Goal: Transaction & Acquisition: Purchase product/service

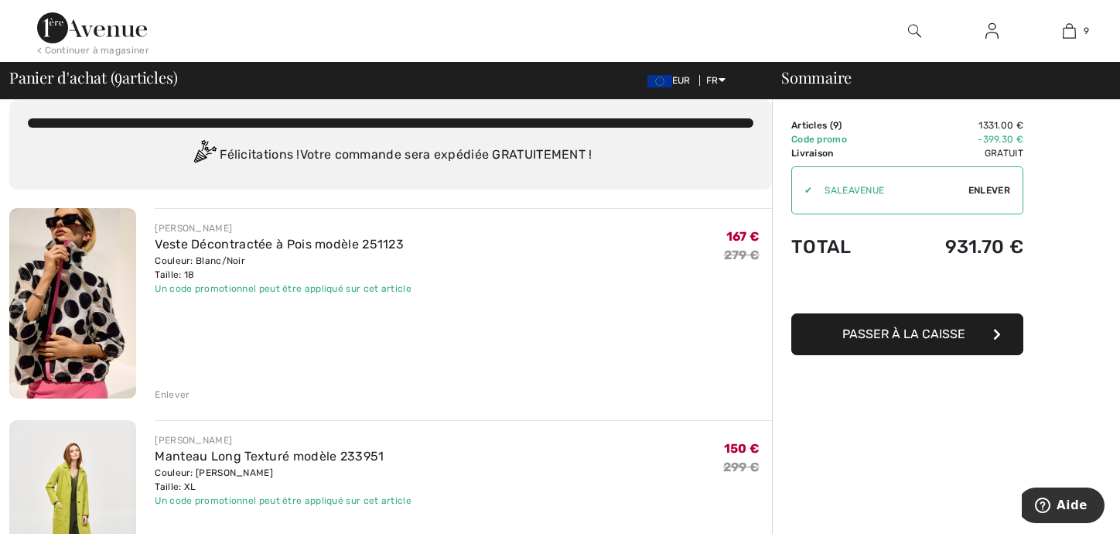
scroll to position [155, 0]
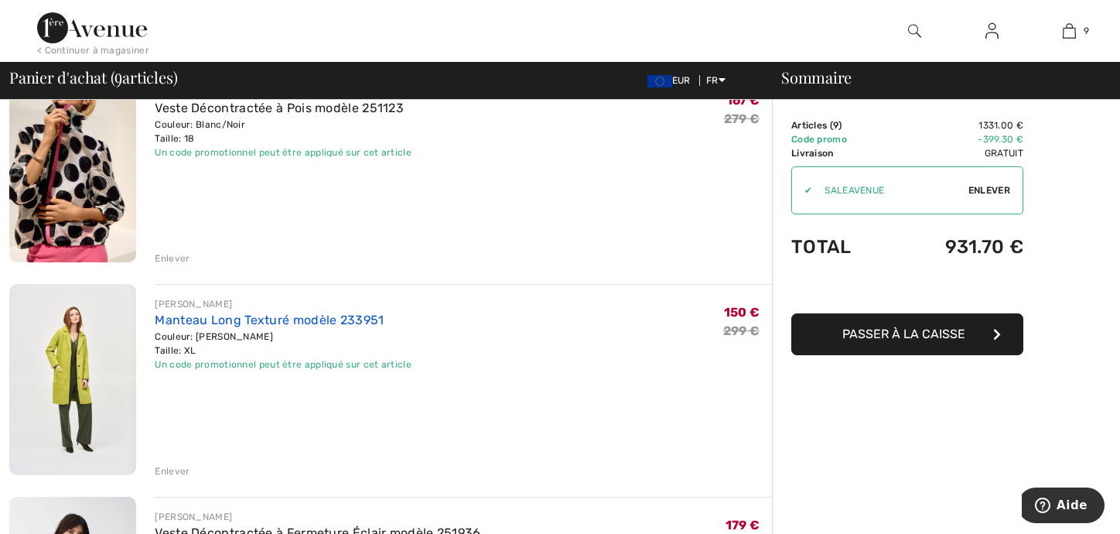
click at [234, 324] on link "Manteau Long Texturé modèle 233951" at bounding box center [269, 320] width 229 height 15
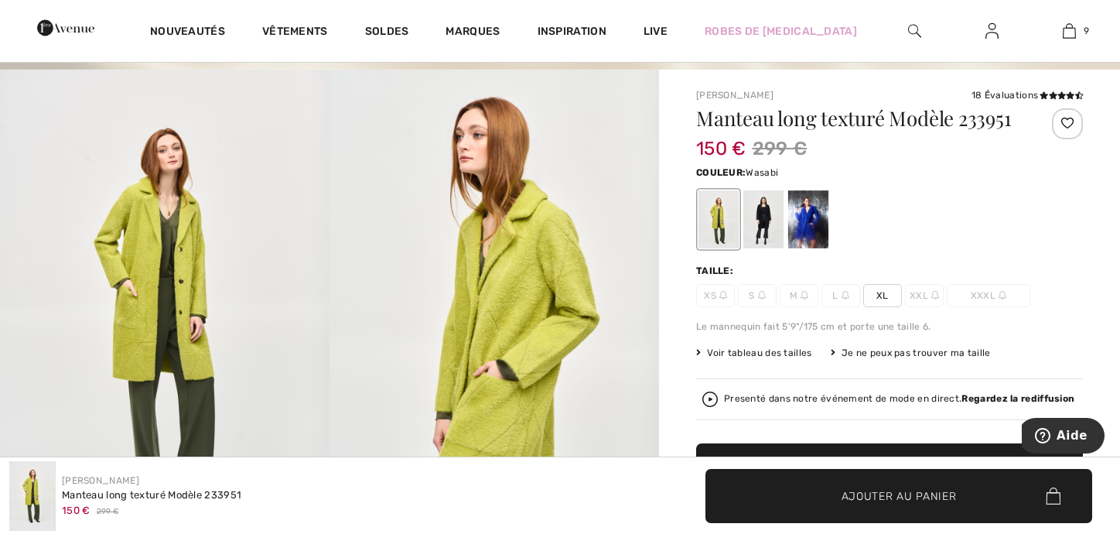
scroll to position [77, 0]
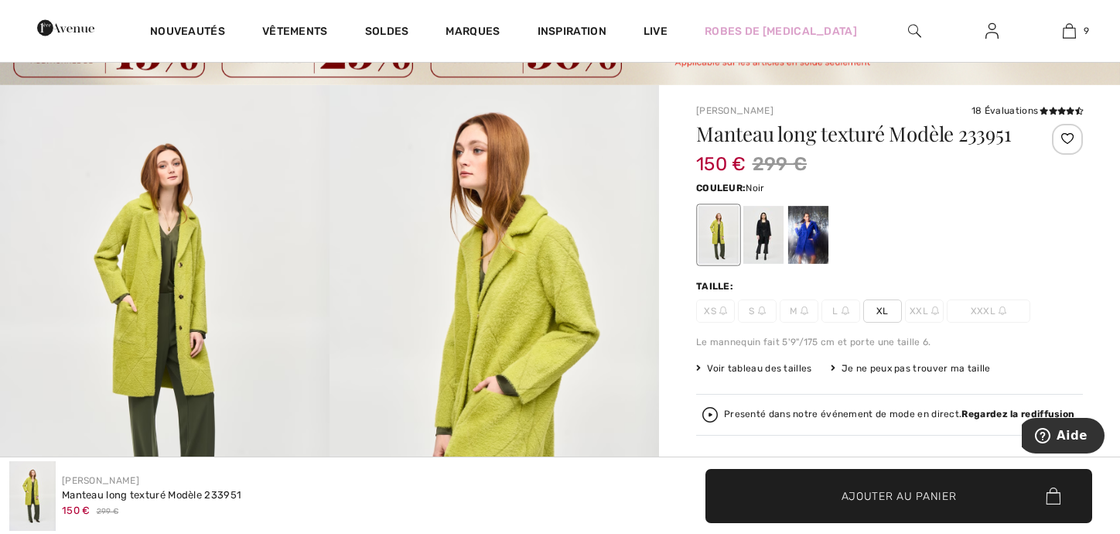
click at [765, 234] on div at bounding box center [764, 235] width 40 height 58
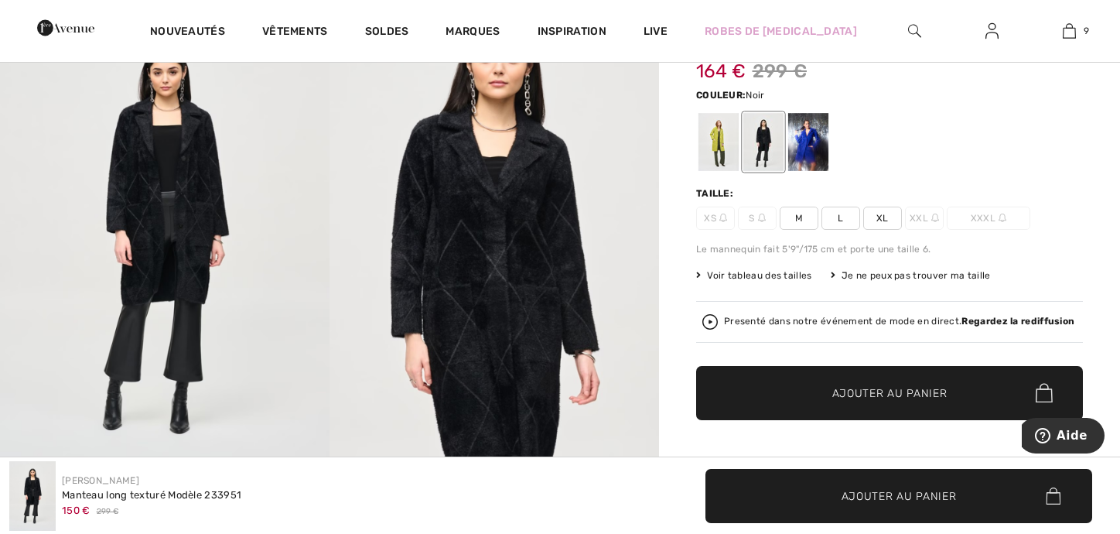
scroll to position [155, 0]
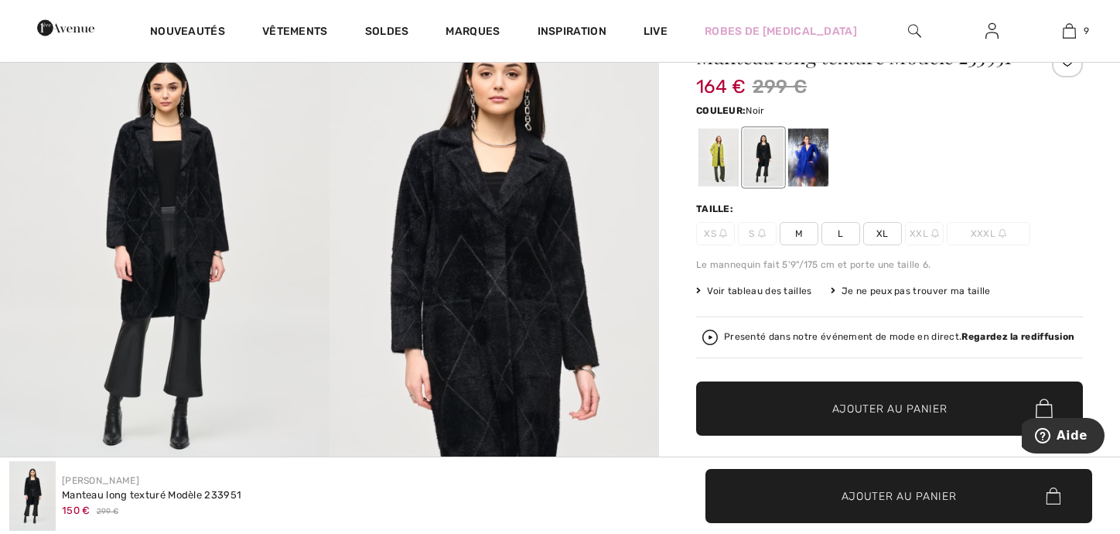
click at [880, 232] on span "XL" at bounding box center [883, 233] width 39 height 23
click at [881, 403] on span "Ajouter au panier" at bounding box center [890, 408] width 115 height 16
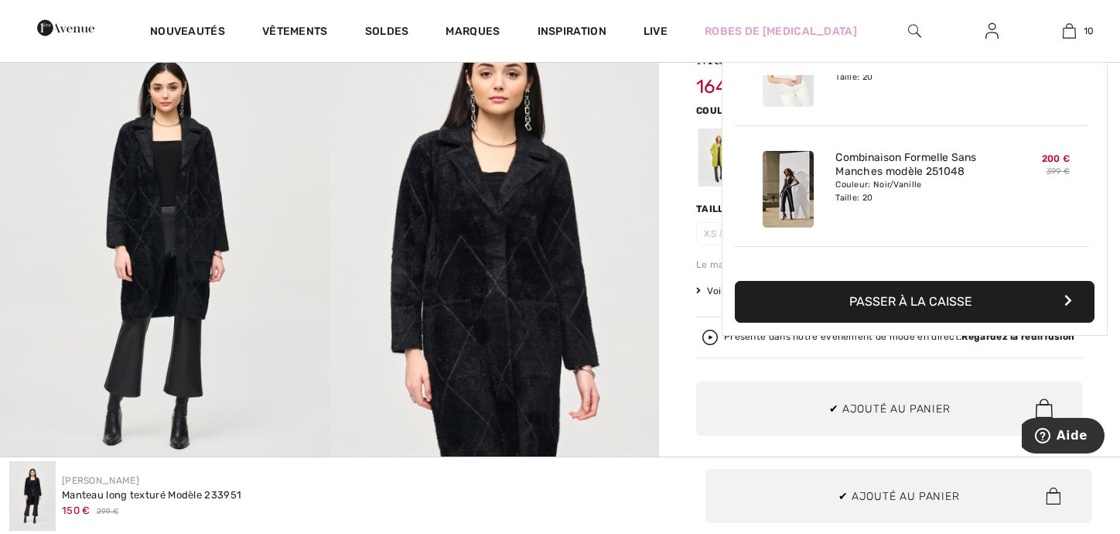
scroll to position [1012, 0]
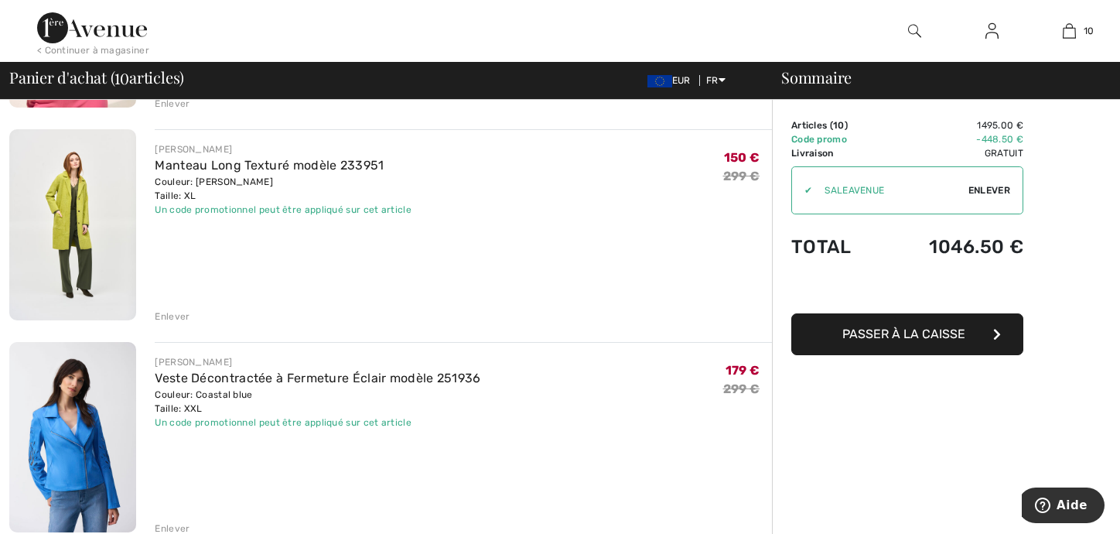
scroll to position [464, 0]
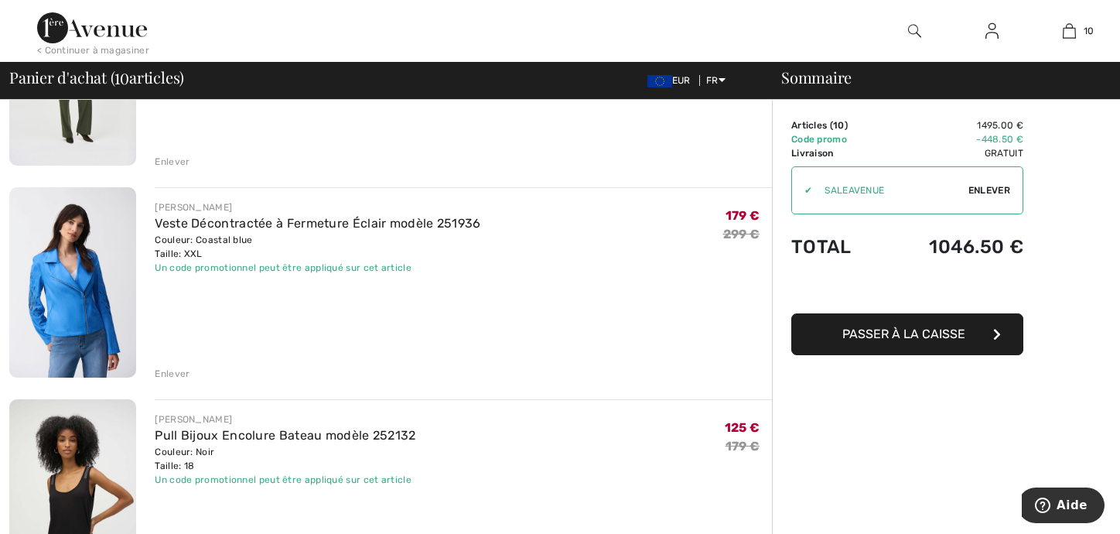
click at [268, 239] on div "Couleur: Coastal blue Taille: XXL" at bounding box center [318, 247] width 326 height 28
click at [269, 217] on link "Veste Décontractée à Fermeture Éclair modèle 251936" at bounding box center [318, 223] width 326 height 15
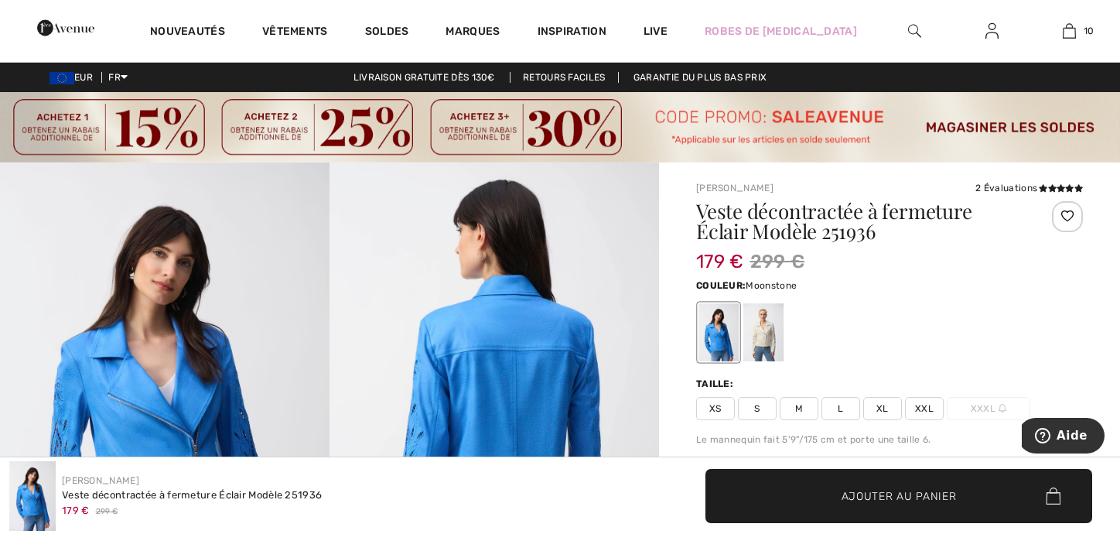
click at [768, 323] on div at bounding box center [764, 332] width 40 height 58
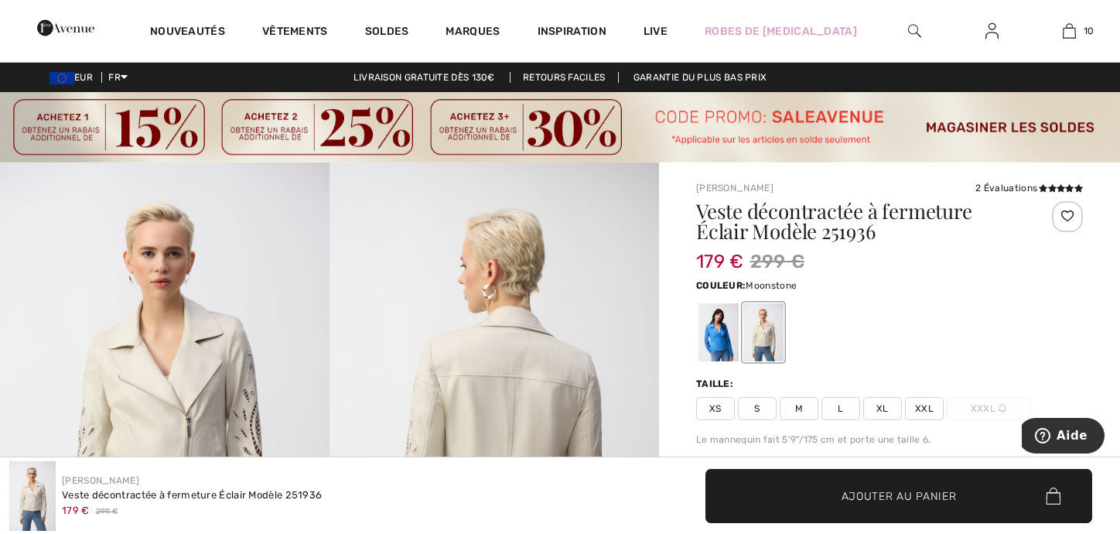
click at [925, 412] on span "XXL" at bounding box center [924, 408] width 39 height 23
click at [902, 487] on span "✔ Ajouté au panier Ajouter au panier" at bounding box center [899, 496] width 387 height 54
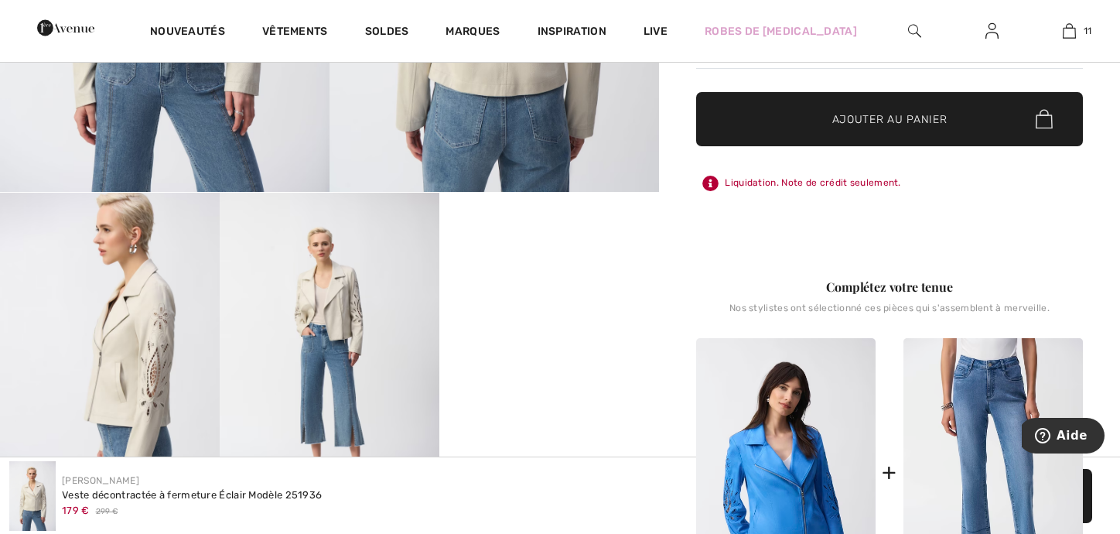
scroll to position [310, 0]
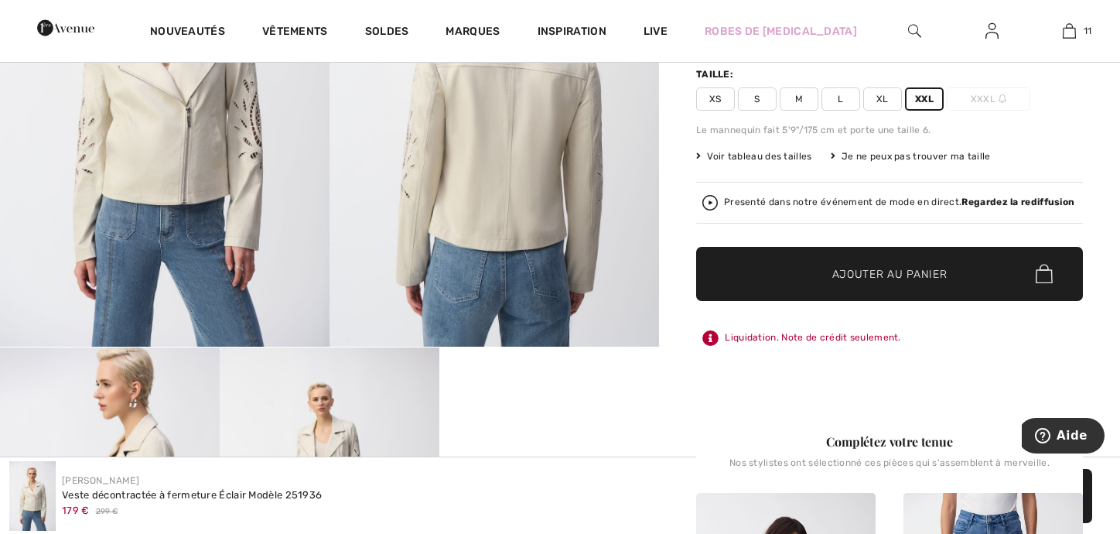
click at [924, 94] on span "XXL" at bounding box center [924, 98] width 39 height 23
click at [888, 267] on span "Ajouter au panier" at bounding box center [890, 273] width 115 height 16
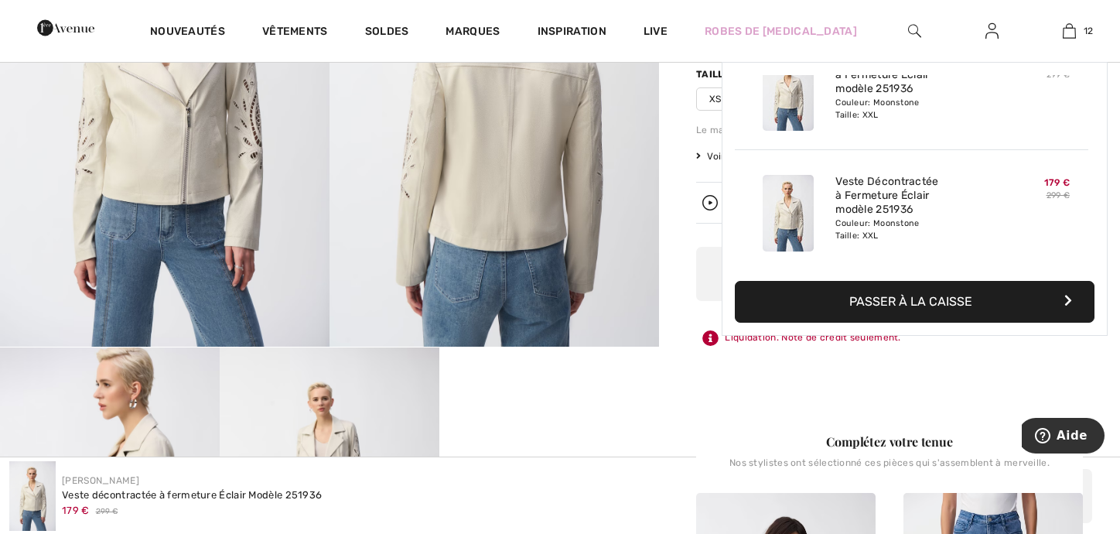
scroll to position [1253, 0]
click at [1068, 29] on img at bounding box center [1069, 31] width 13 height 19
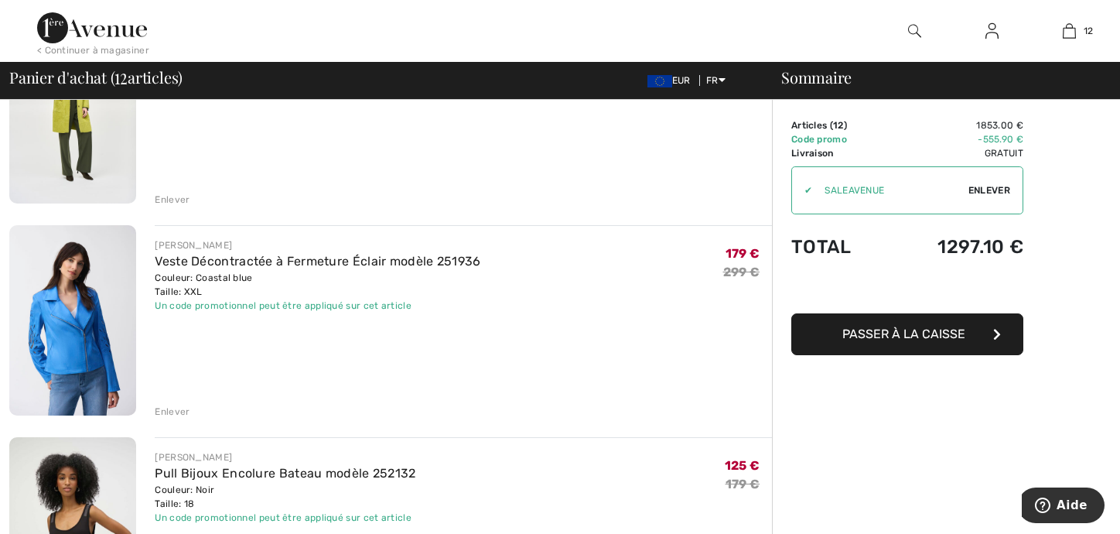
scroll to position [464, 0]
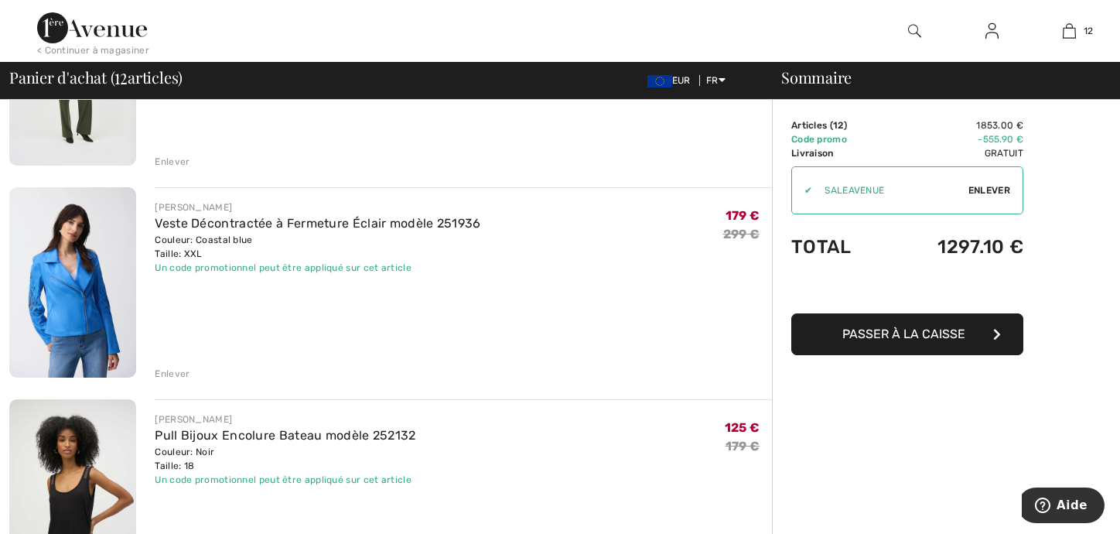
click at [174, 375] on div "Enlever" at bounding box center [172, 374] width 35 height 14
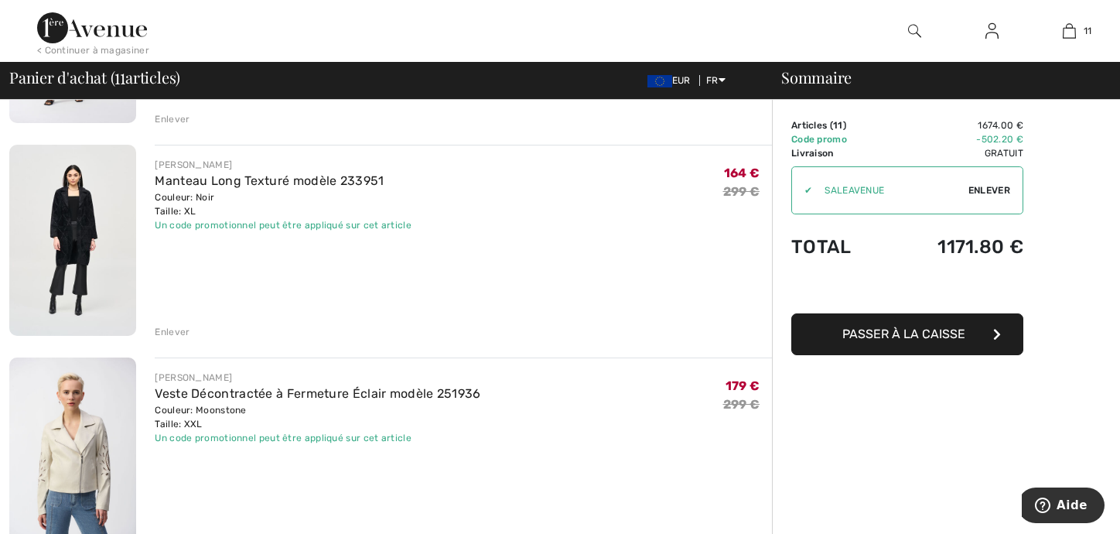
scroll to position [1857, 0]
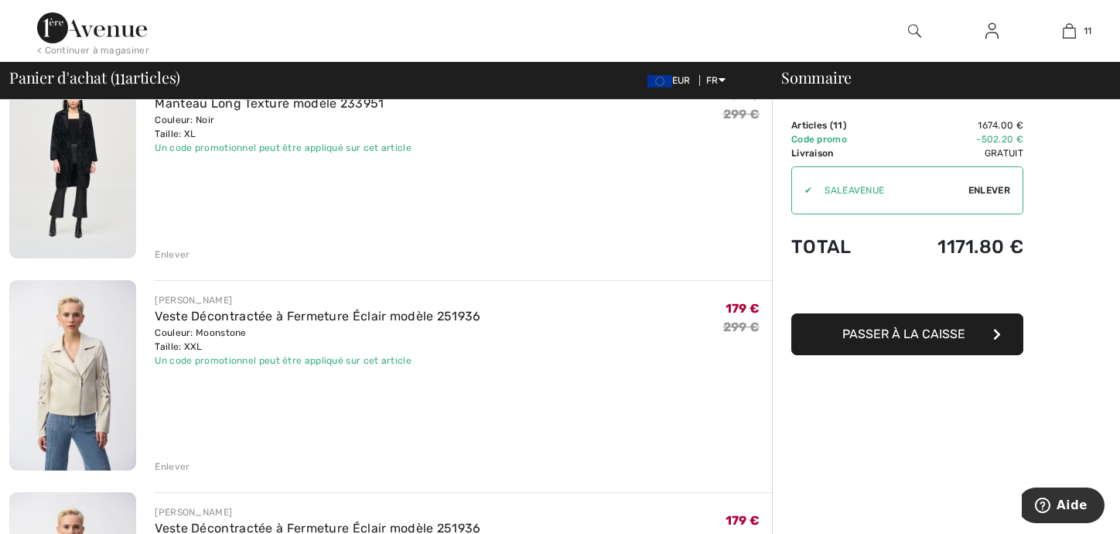
click at [176, 462] on div "Enlever" at bounding box center [172, 467] width 35 height 14
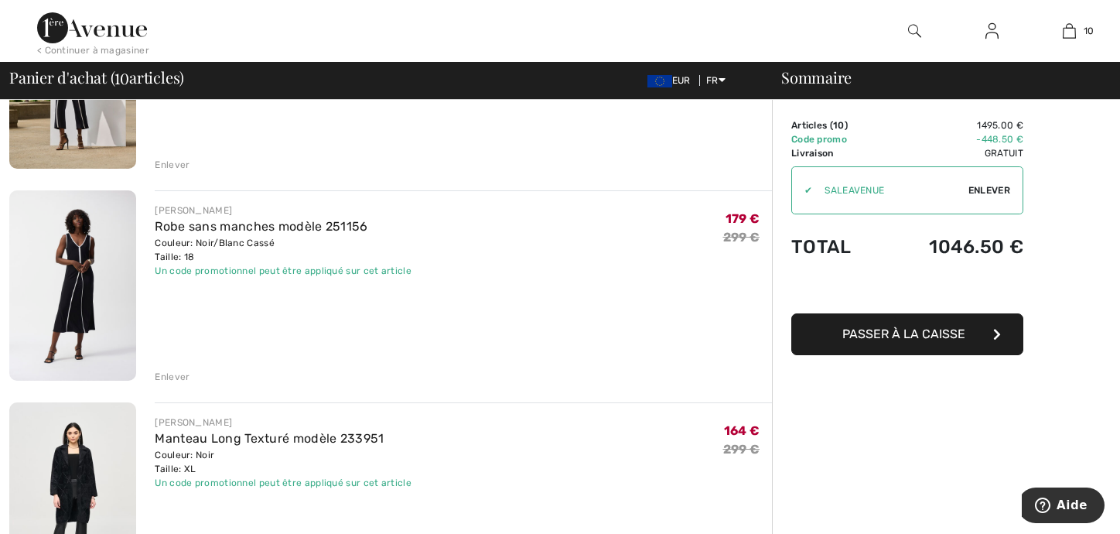
scroll to position [1625, 0]
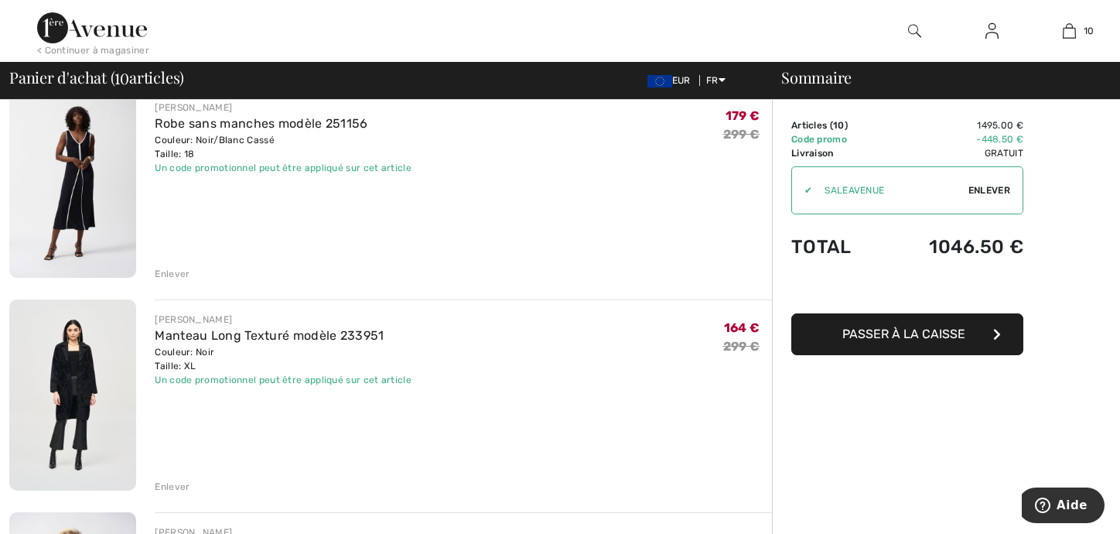
click at [187, 484] on div "Enlever" at bounding box center [172, 487] width 35 height 14
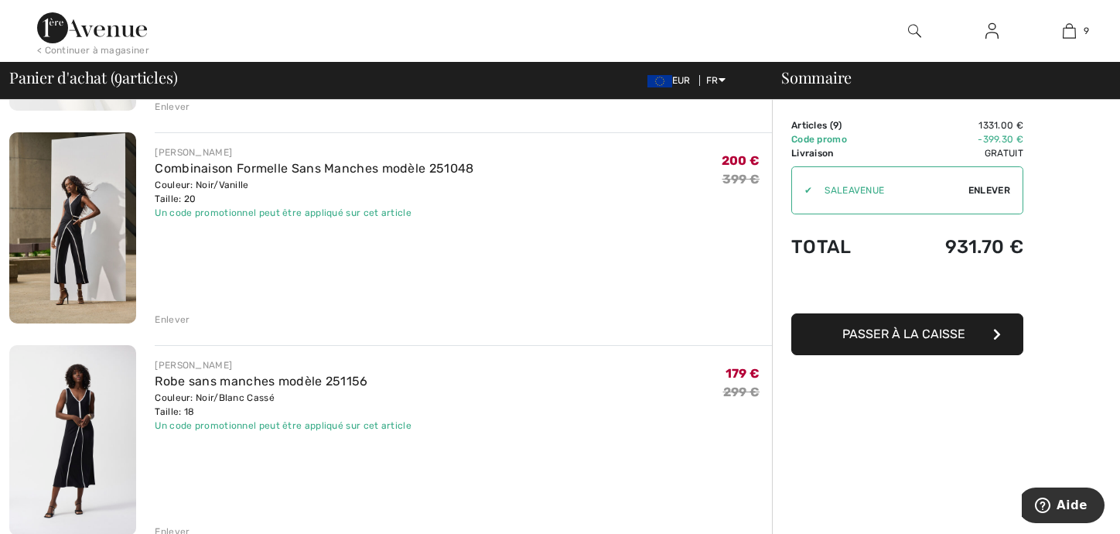
scroll to position [1393, 0]
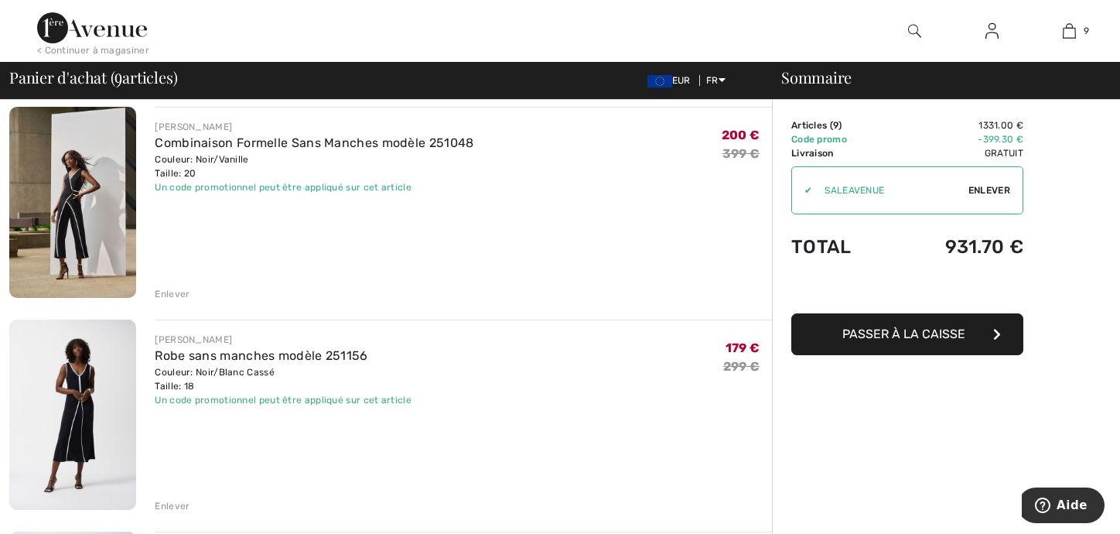
click at [119, 400] on img at bounding box center [72, 415] width 127 height 190
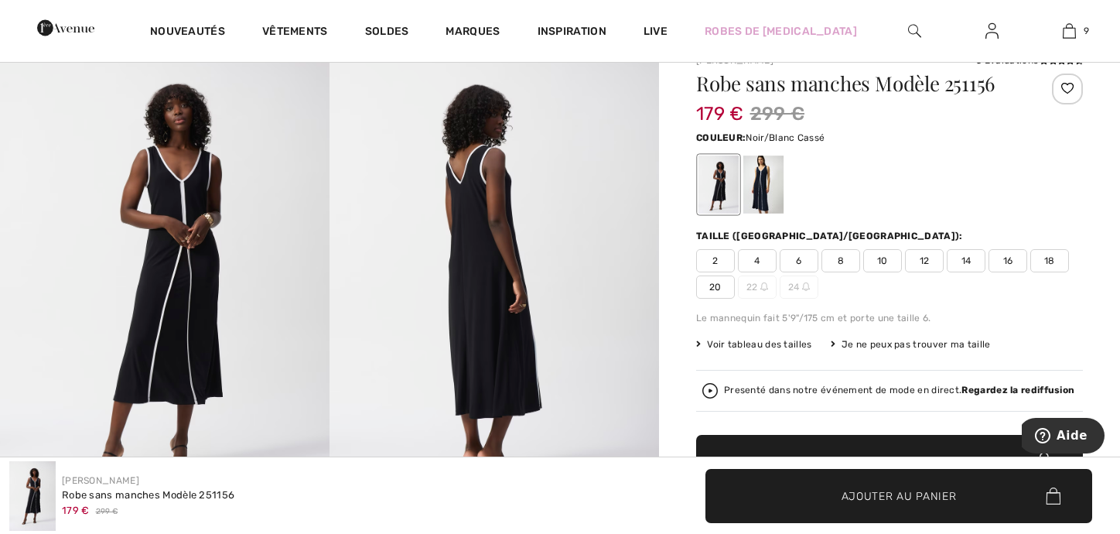
scroll to position [155, 0]
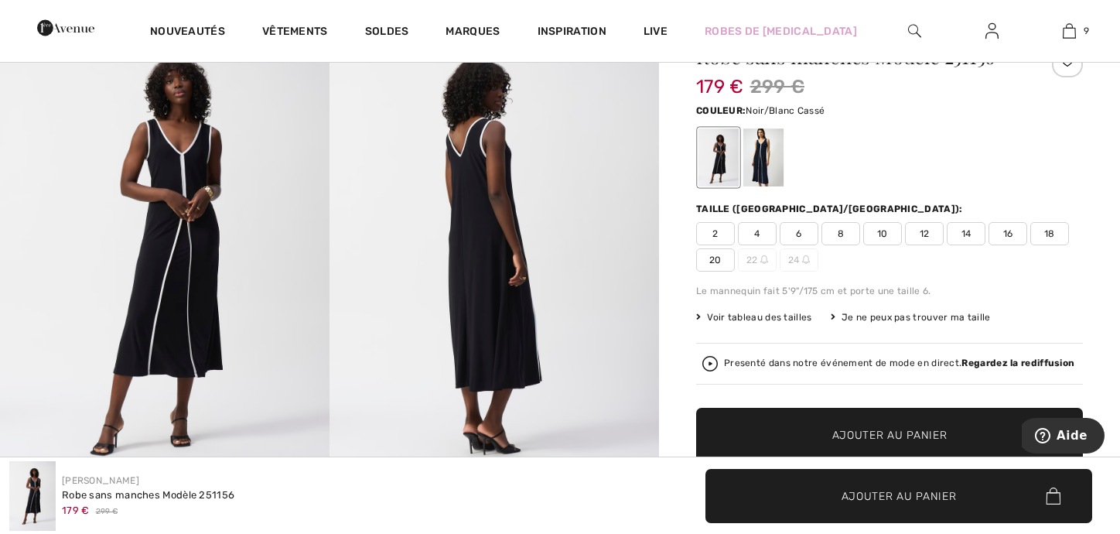
click at [1053, 233] on span "18" at bounding box center [1050, 233] width 39 height 23
click at [853, 434] on span "Ajouter au panier" at bounding box center [890, 434] width 115 height 16
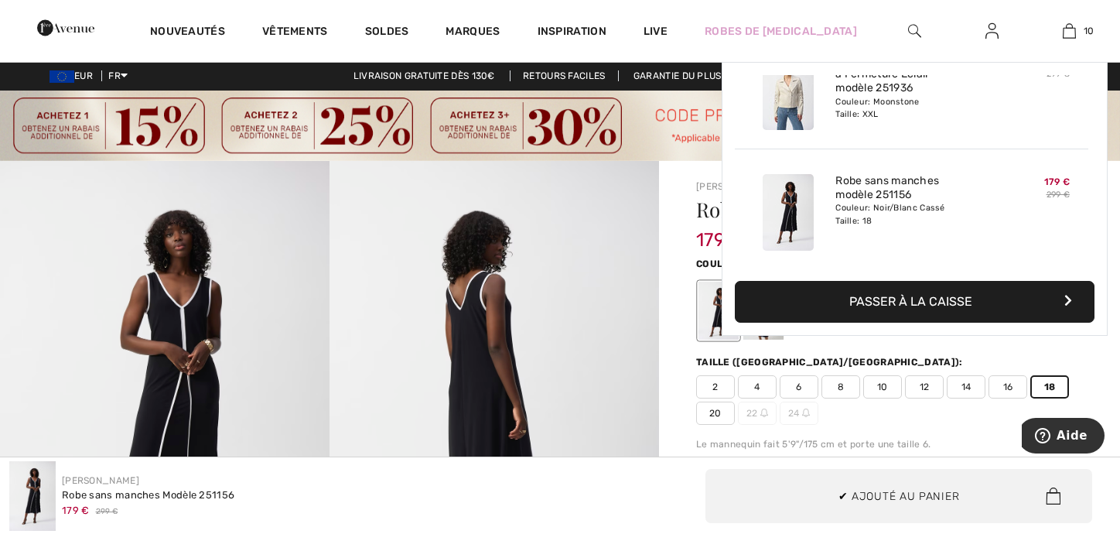
scroll to position [0, 0]
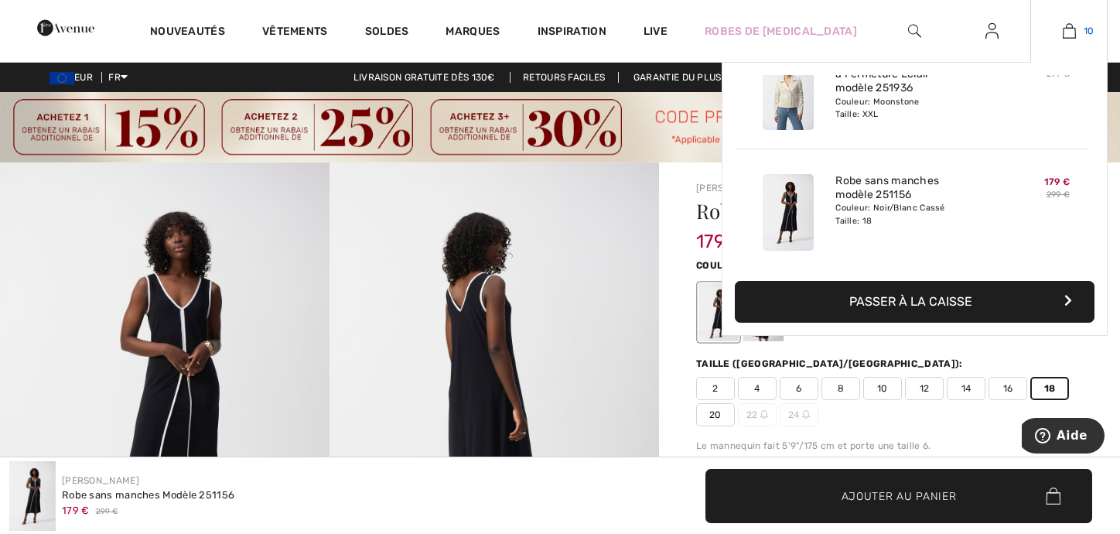
click at [1074, 29] on img at bounding box center [1069, 31] width 13 height 19
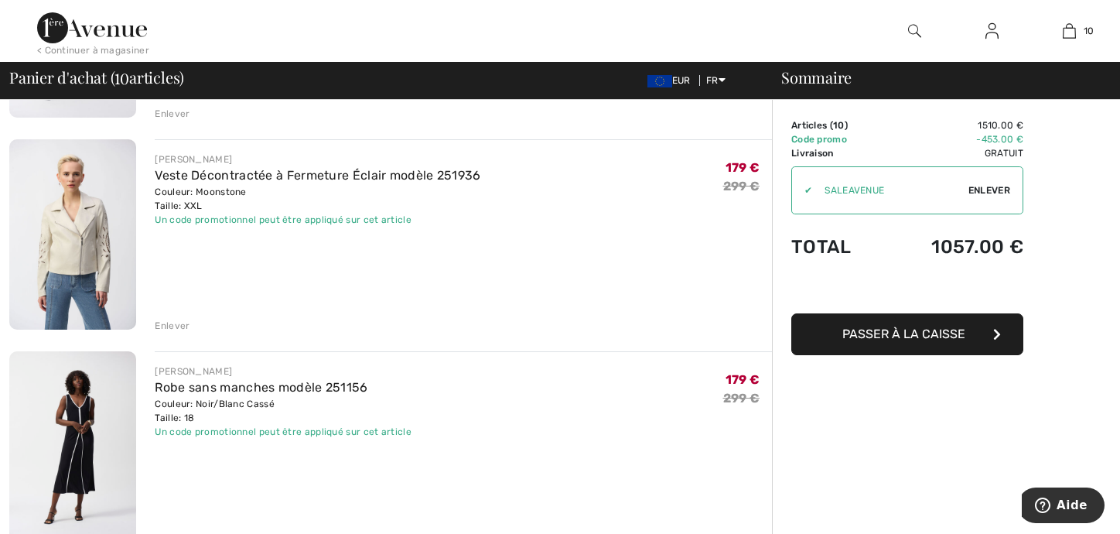
scroll to position [1857, 0]
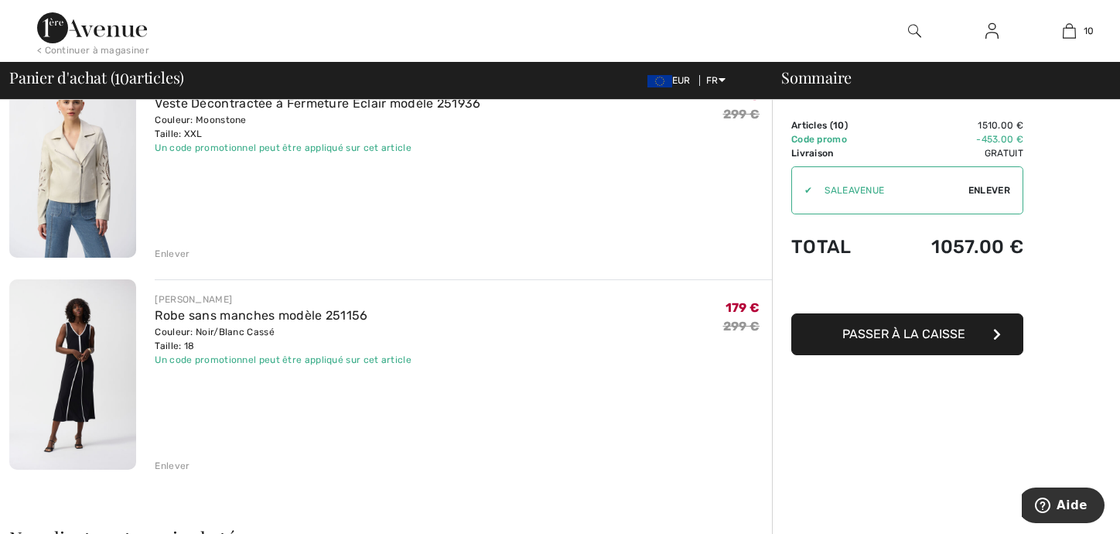
click at [173, 465] on div "Enlever" at bounding box center [172, 466] width 35 height 14
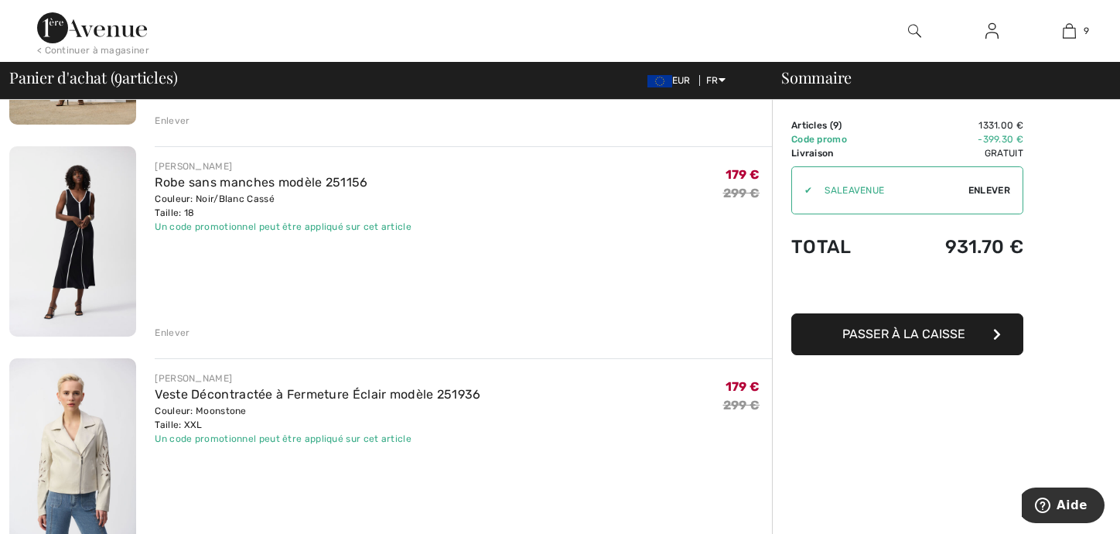
scroll to position [1625, 0]
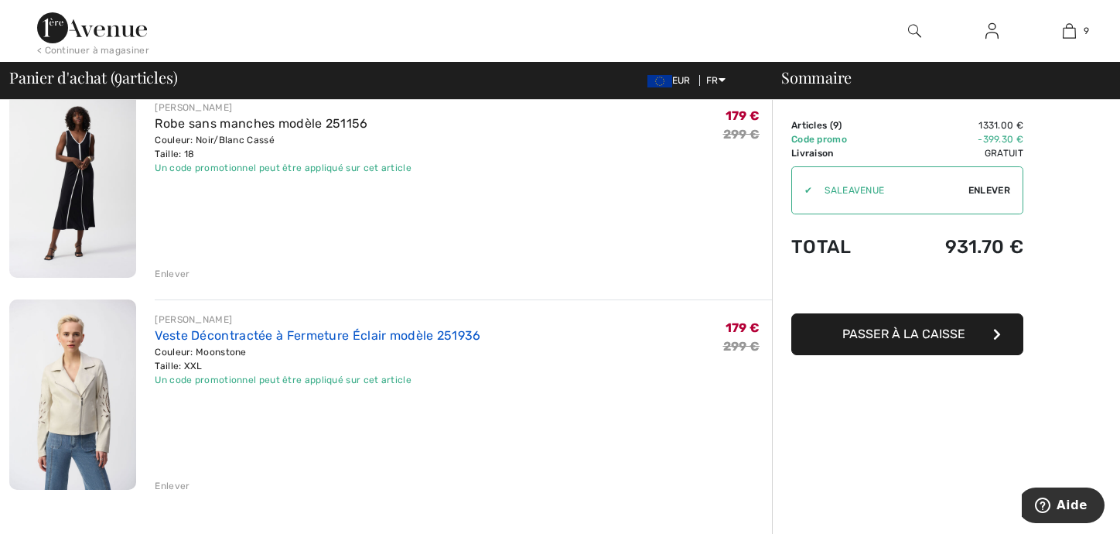
click at [248, 342] on div "Veste Décontractée à Fermeture Éclair modèle 251936" at bounding box center [318, 336] width 326 height 19
click at [248, 342] on link "Veste Décontractée à Fermeture Éclair modèle 251936" at bounding box center [318, 335] width 326 height 15
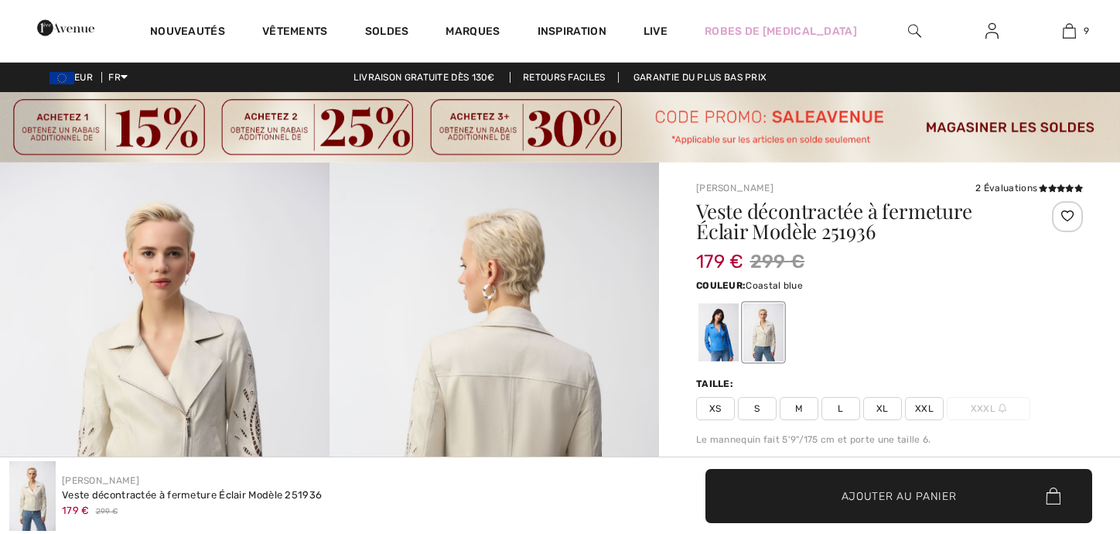
click at [719, 328] on div at bounding box center [719, 332] width 40 height 58
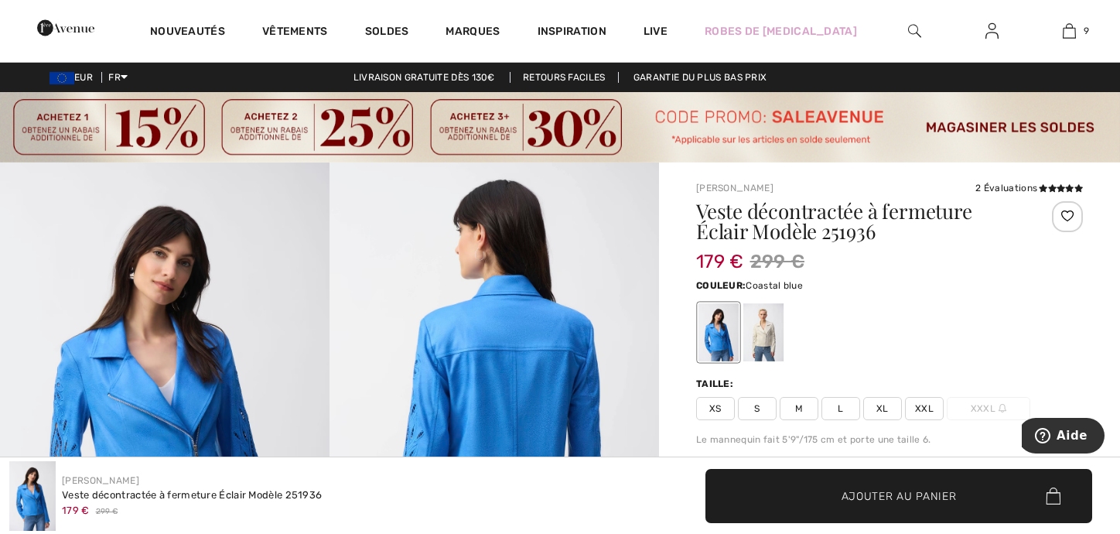
click at [927, 404] on span "XXL" at bounding box center [924, 408] width 39 height 23
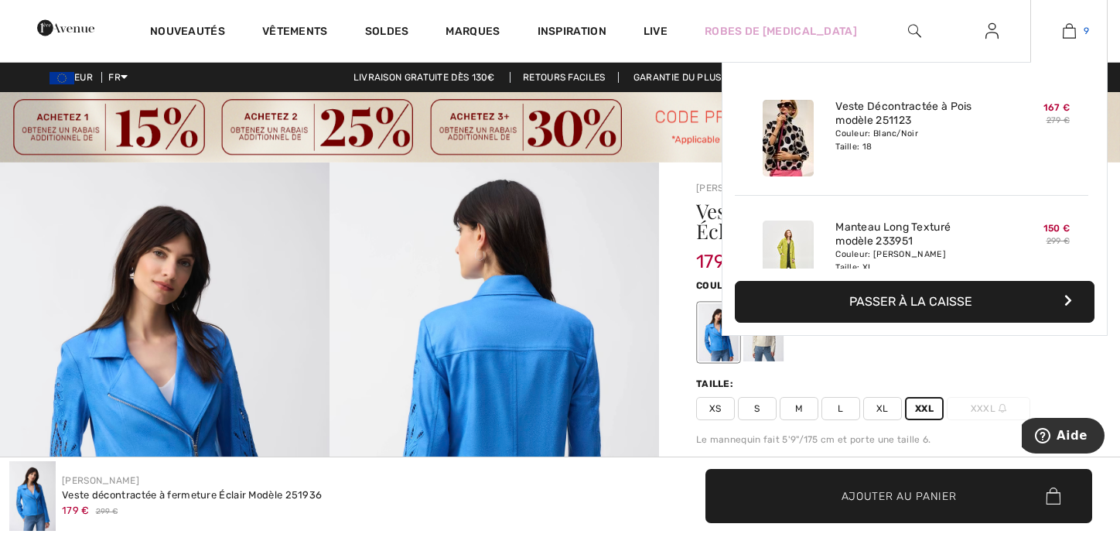
click at [1081, 38] on link "9" at bounding box center [1069, 31] width 76 height 19
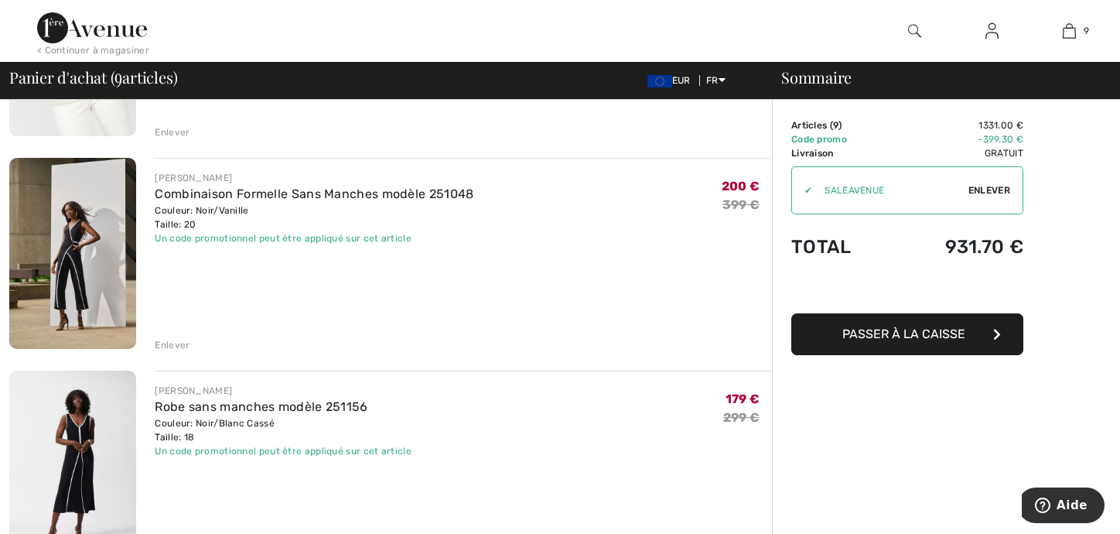
scroll to position [1315, 0]
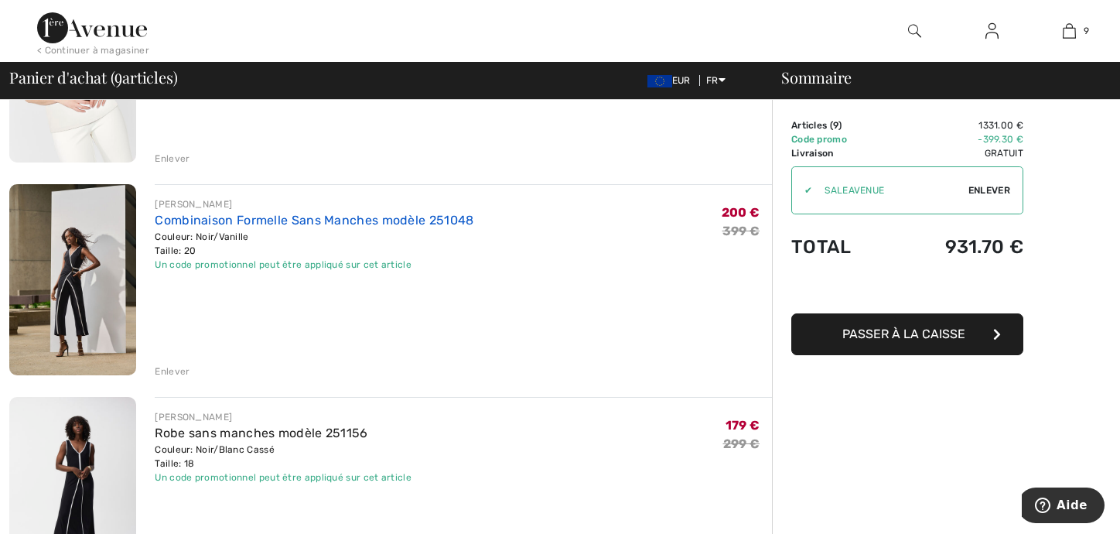
click at [225, 224] on link "Combinaison Formelle Sans Manches modèle 251048" at bounding box center [314, 220] width 319 height 15
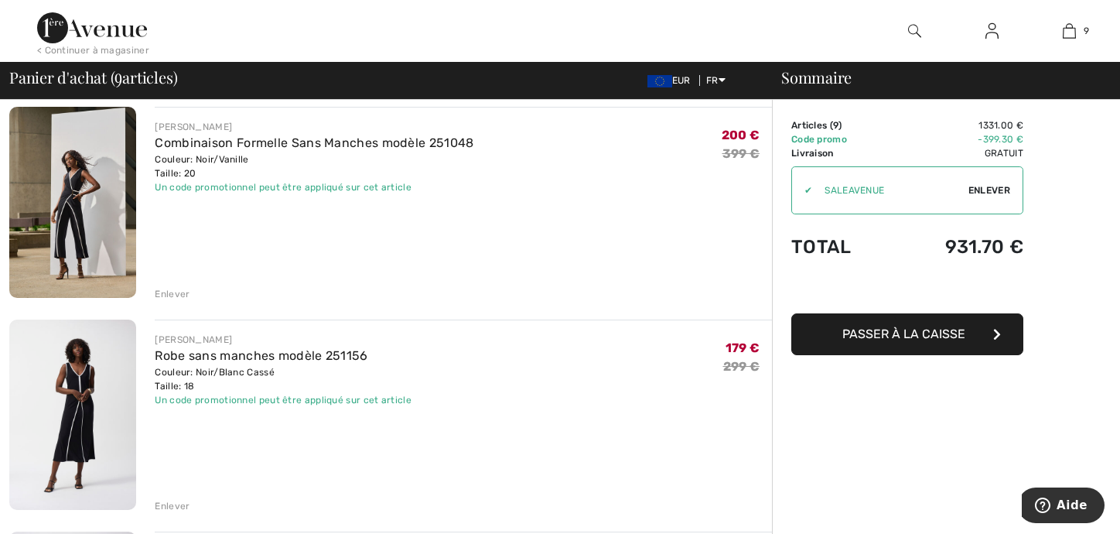
click at [166, 292] on div "Enlever" at bounding box center [172, 294] width 35 height 14
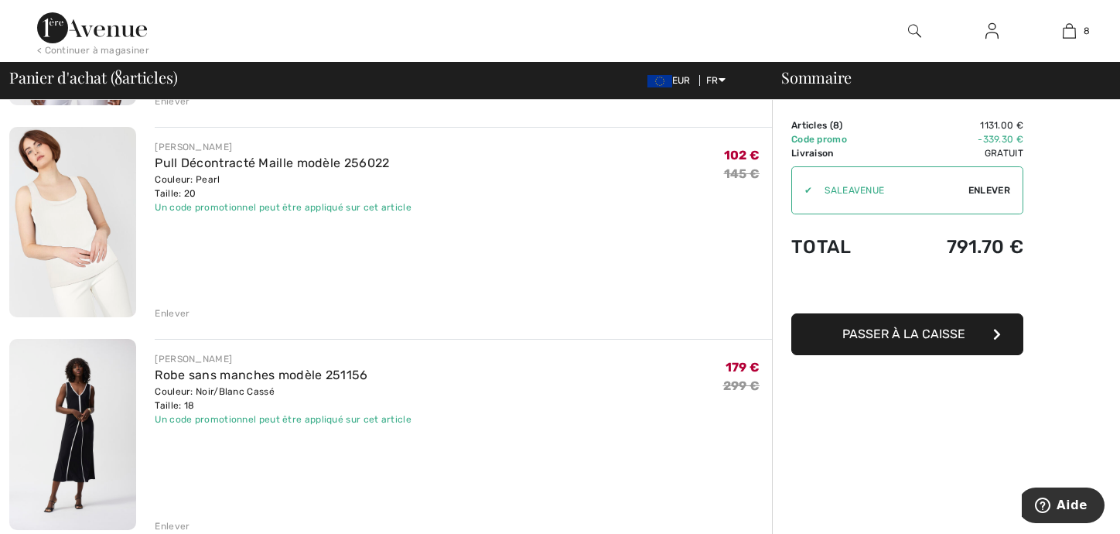
scroll to position [1083, 0]
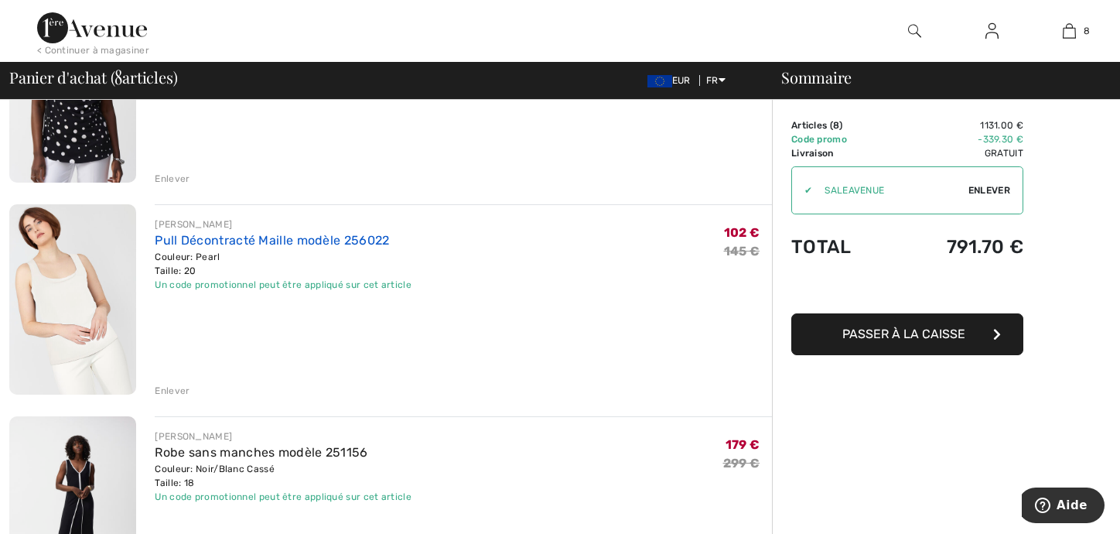
click at [260, 243] on link "Pull Décontracté Maille modèle 256022" at bounding box center [272, 240] width 234 height 15
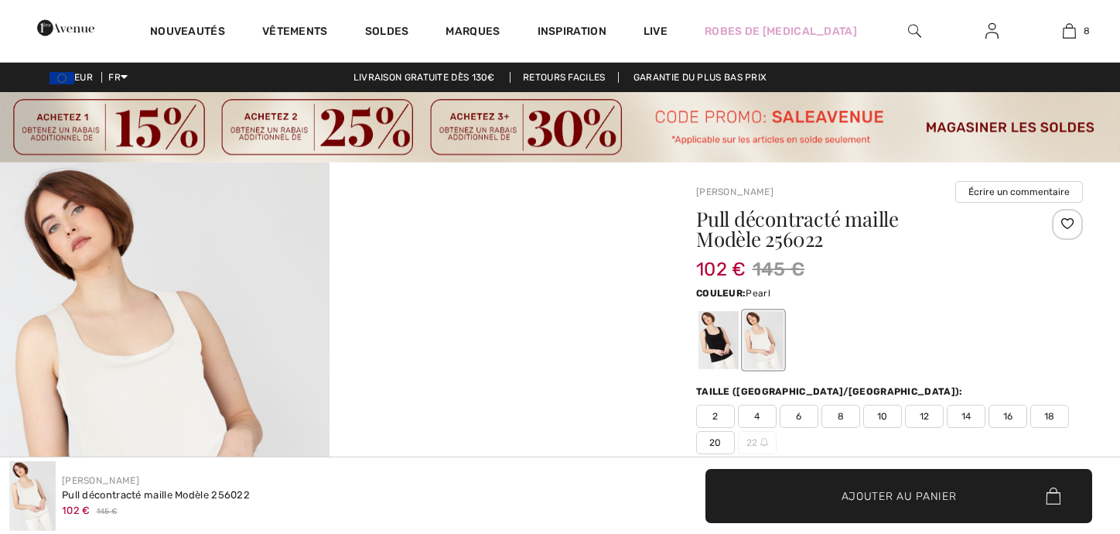
checkbox input "true"
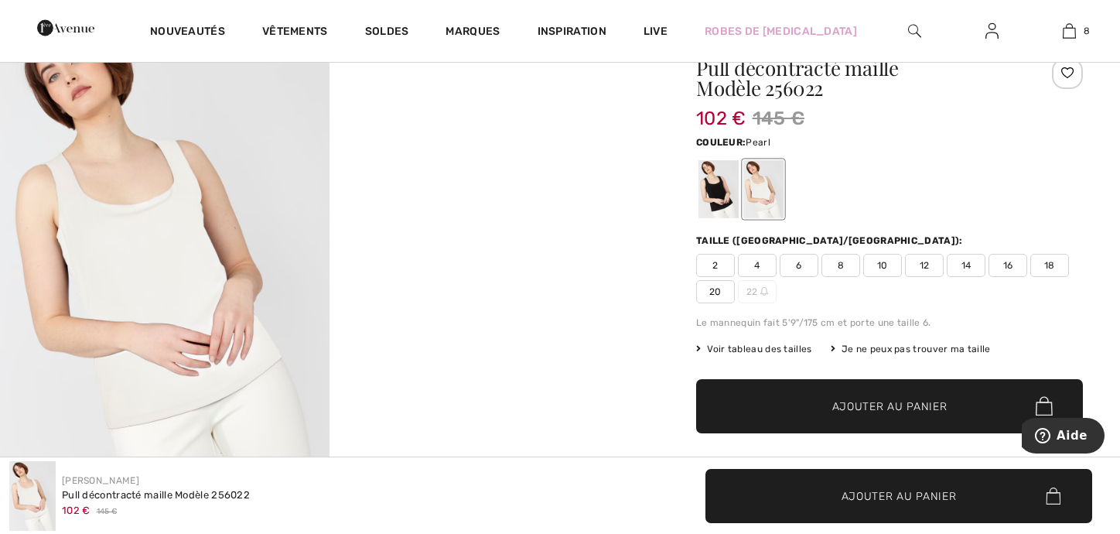
scroll to position [77, 0]
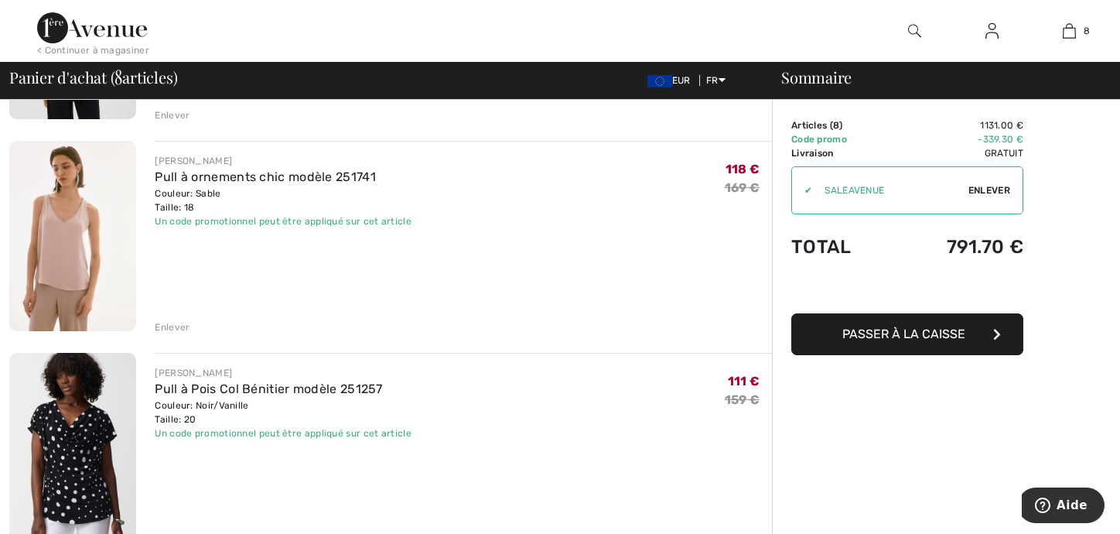
scroll to position [696, 0]
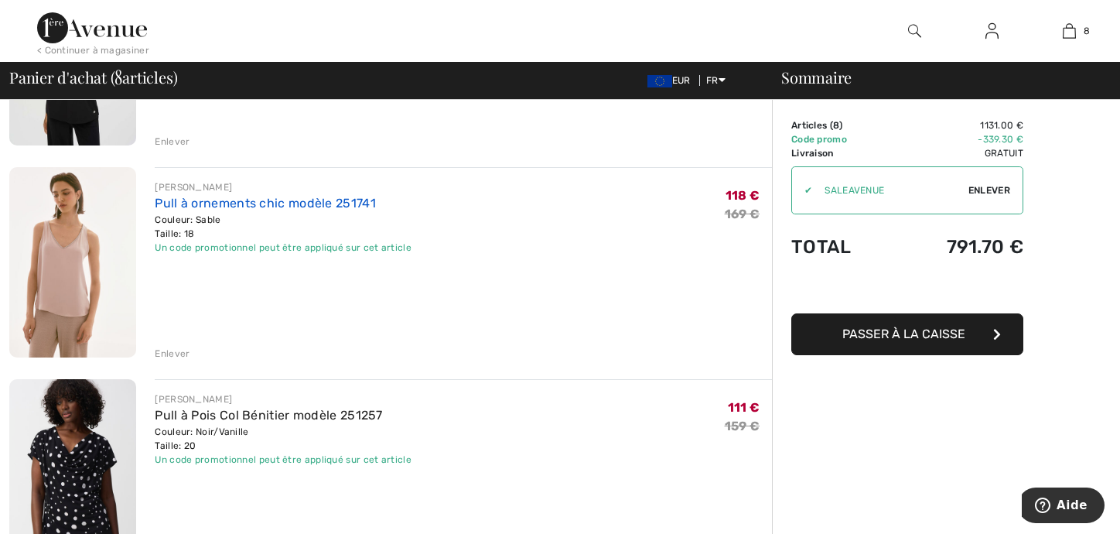
click at [214, 205] on link "Pull à ornements chic modèle 251741" at bounding box center [265, 203] width 221 height 15
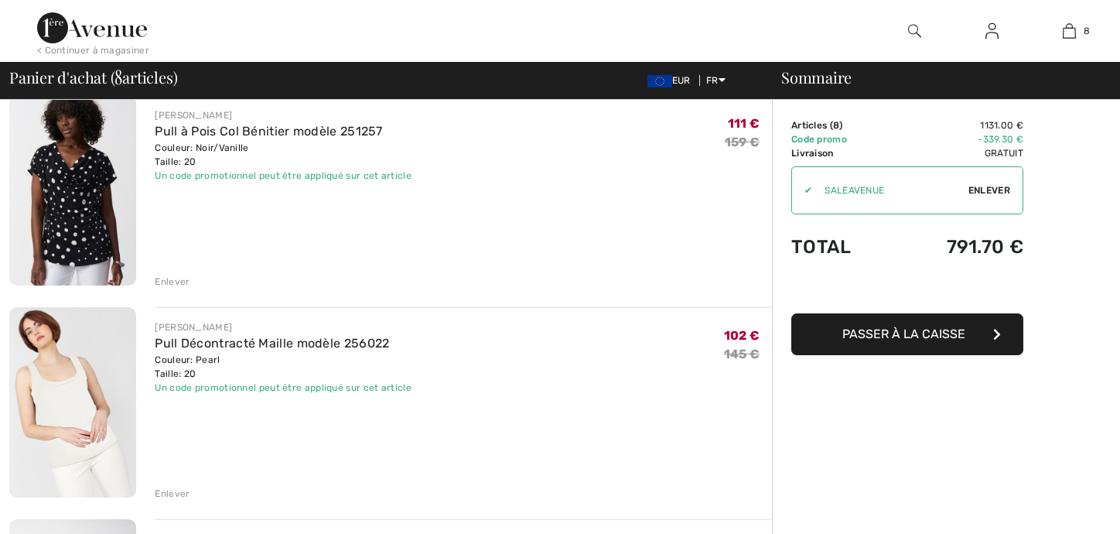
scroll to position [1006, 0]
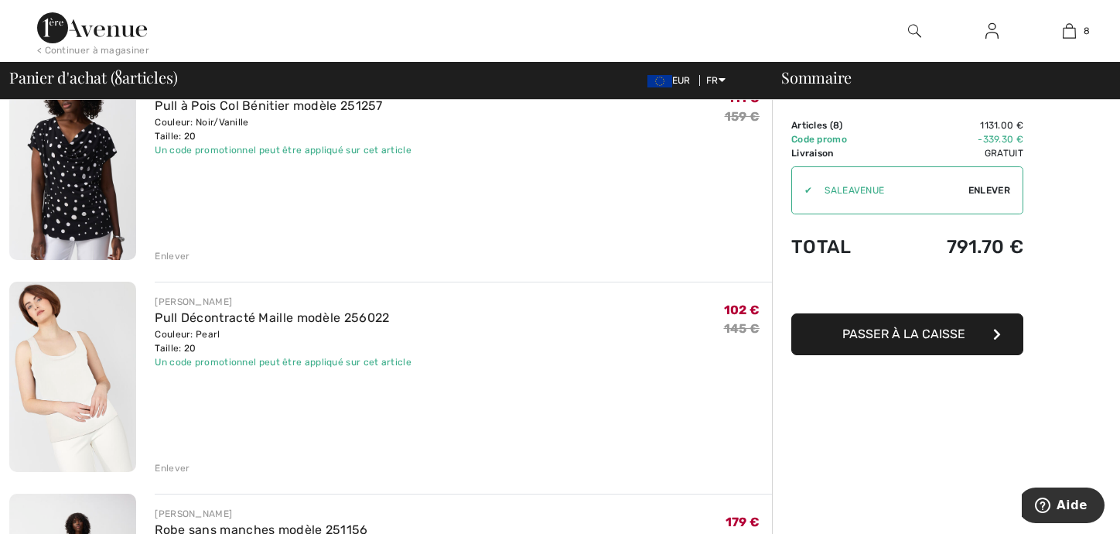
click at [166, 463] on div "Enlever" at bounding box center [172, 468] width 35 height 14
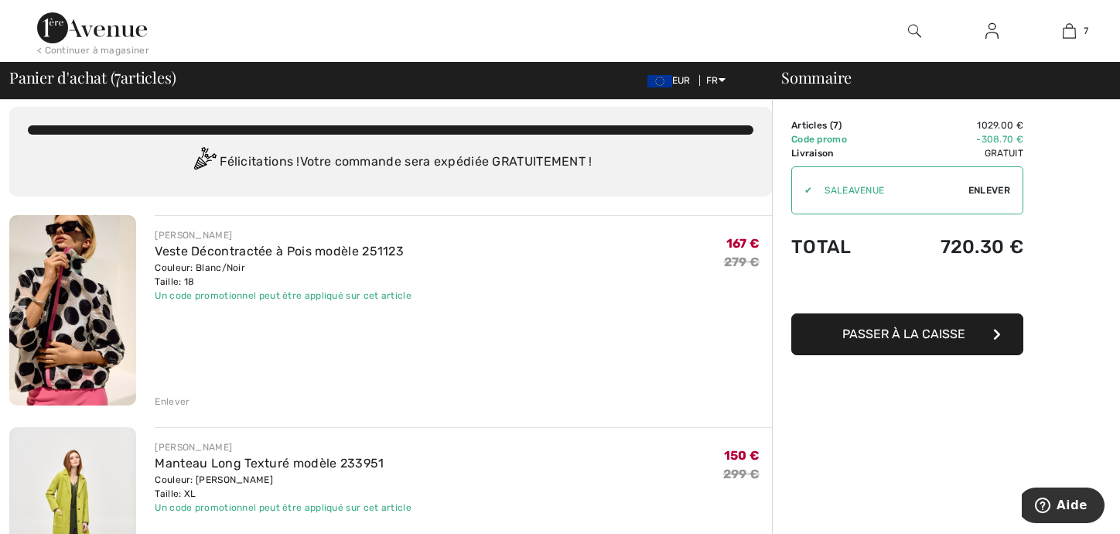
scroll to position [0, 0]
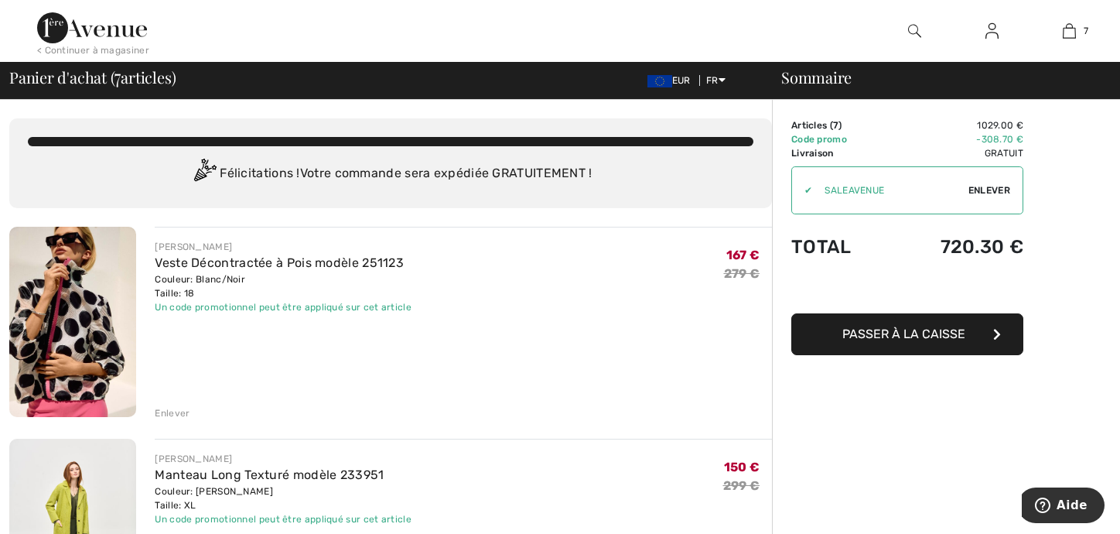
click at [125, 29] on img at bounding box center [92, 27] width 110 height 31
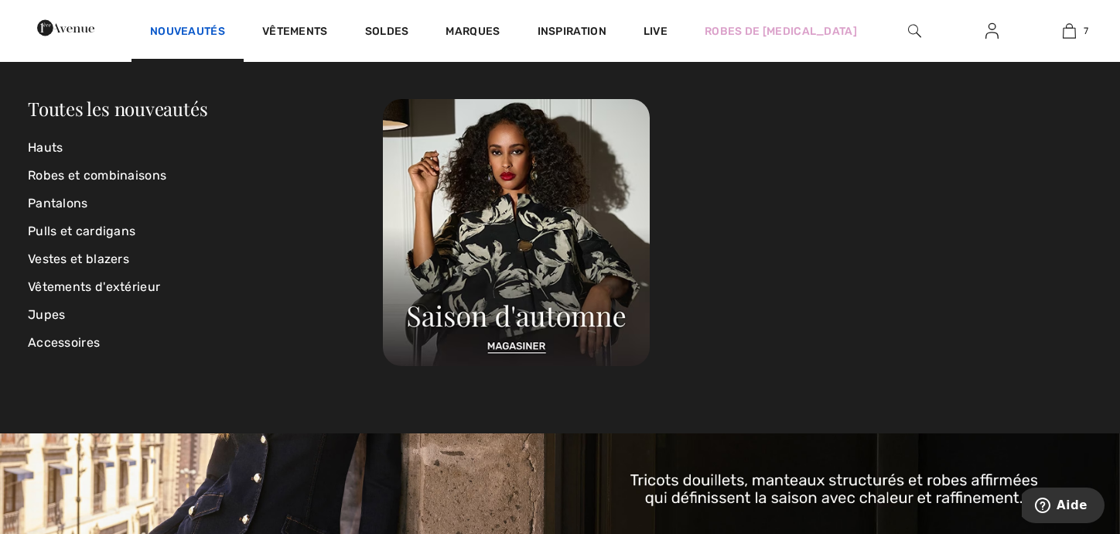
click at [225, 28] on link "Nouveautés" at bounding box center [187, 33] width 75 height 16
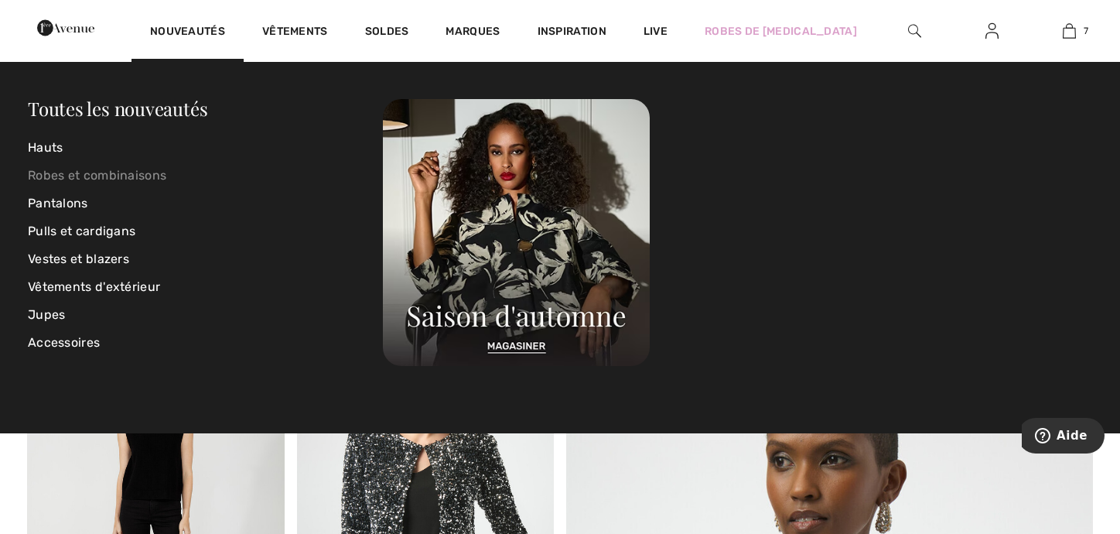
click at [68, 177] on link "Robes et combinaisons" at bounding box center [205, 176] width 355 height 28
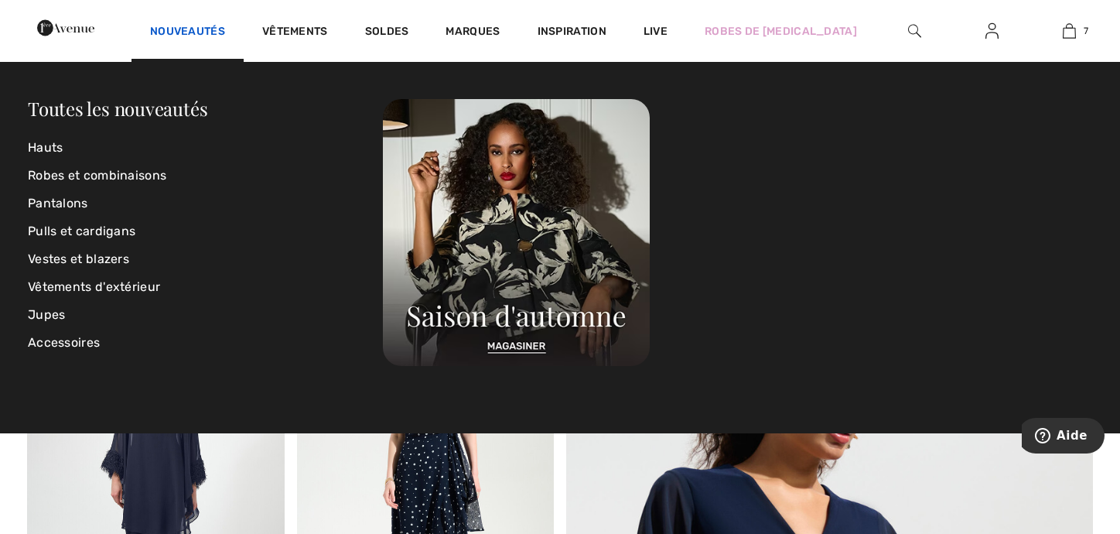
click at [225, 32] on link "Nouveautés" at bounding box center [187, 33] width 75 height 16
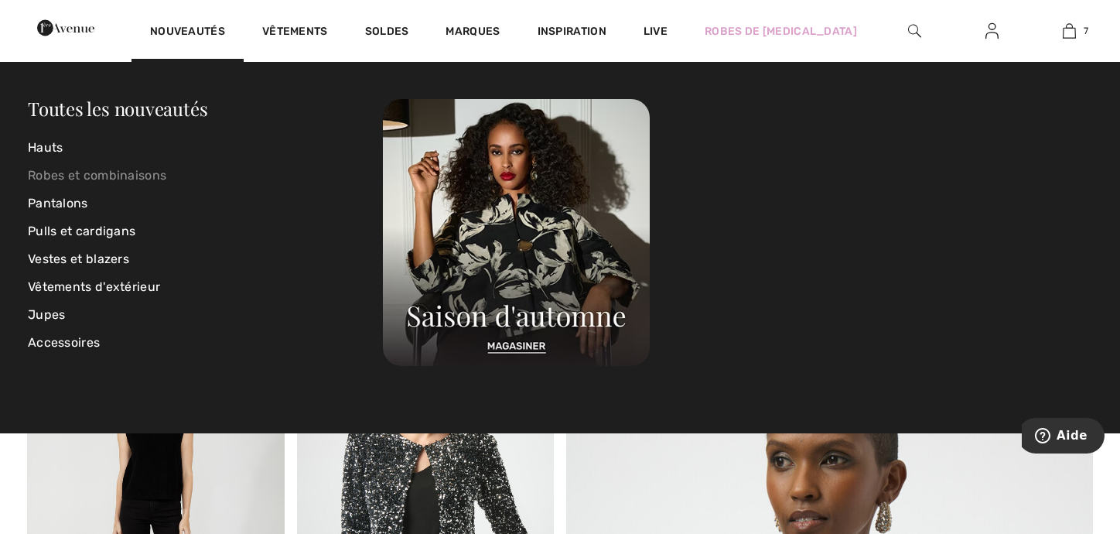
click at [70, 177] on link "Robes et combinaisons" at bounding box center [205, 176] width 355 height 28
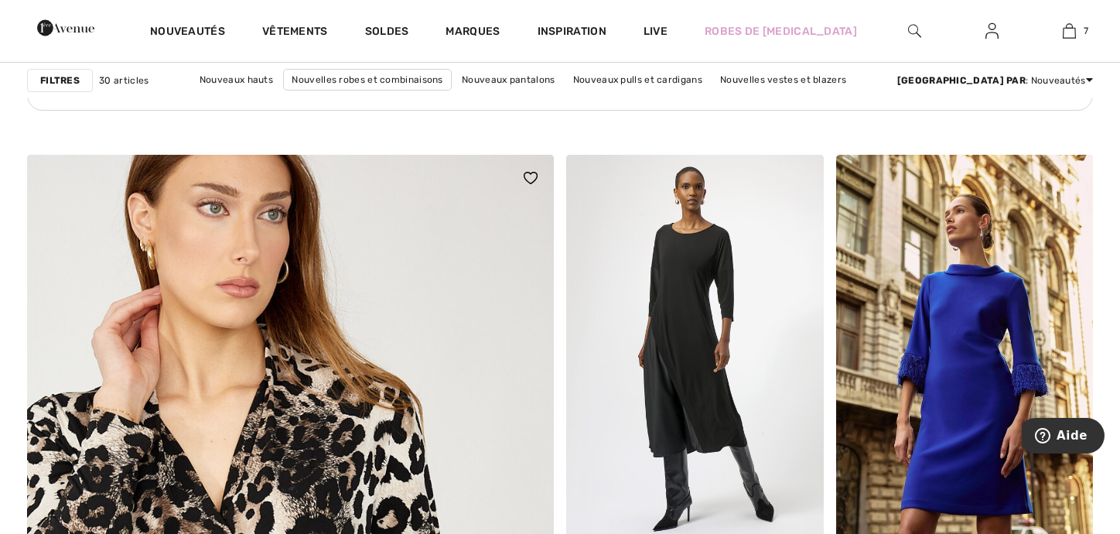
scroll to position [3898, 0]
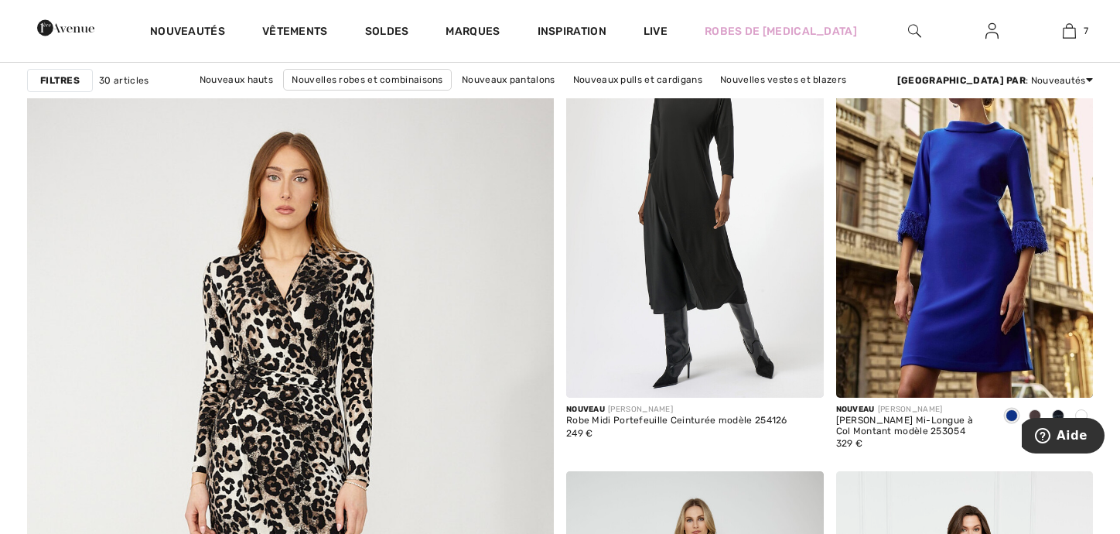
click at [262, 338] on img at bounding box center [290, 486] width 632 height 949
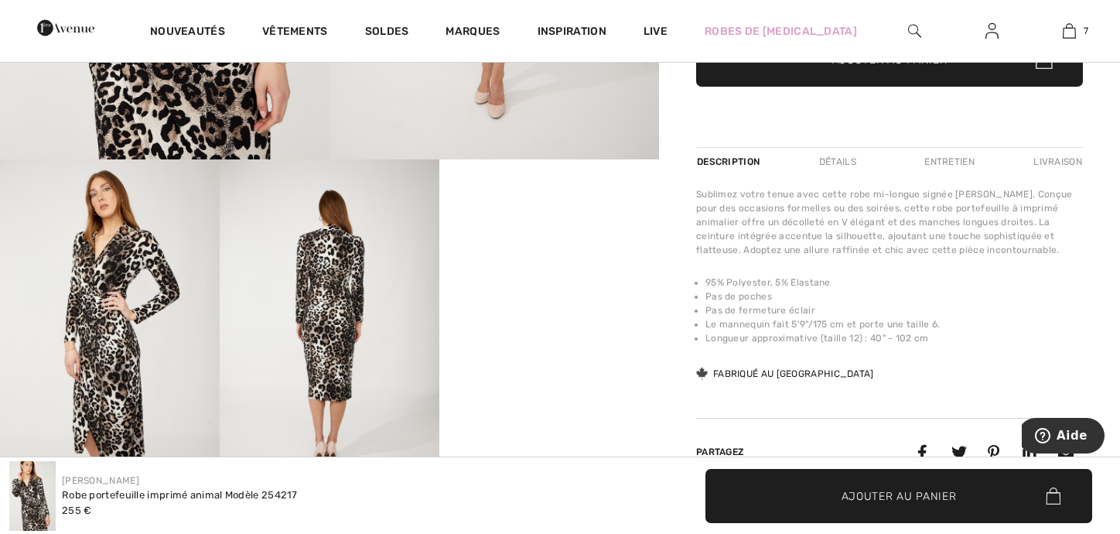
scroll to position [542, 0]
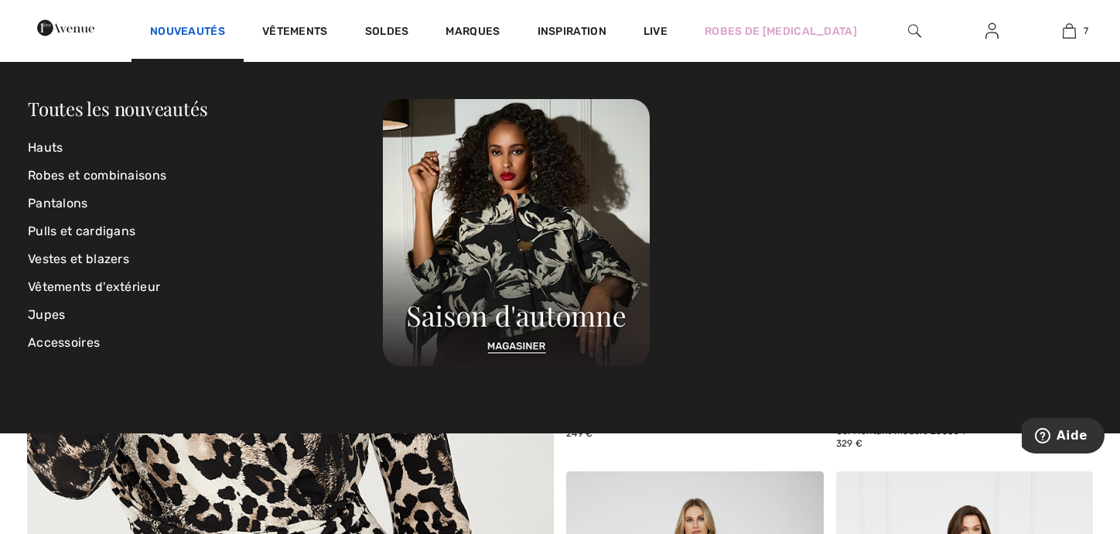
click at [225, 32] on link "Nouveautés" at bounding box center [187, 33] width 75 height 16
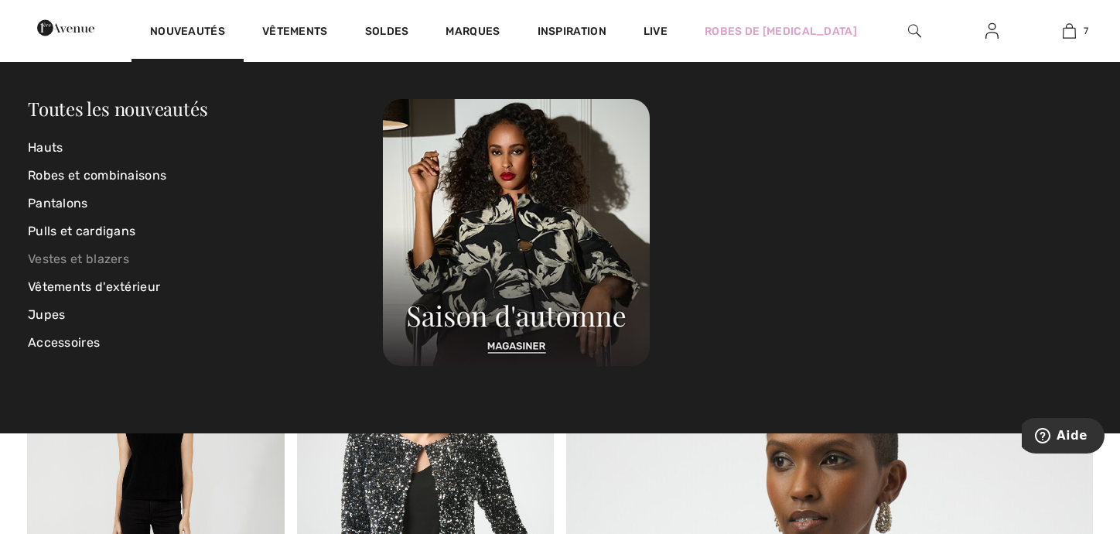
click at [100, 258] on link "Vestes et blazers" at bounding box center [205, 259] width 355 height 28
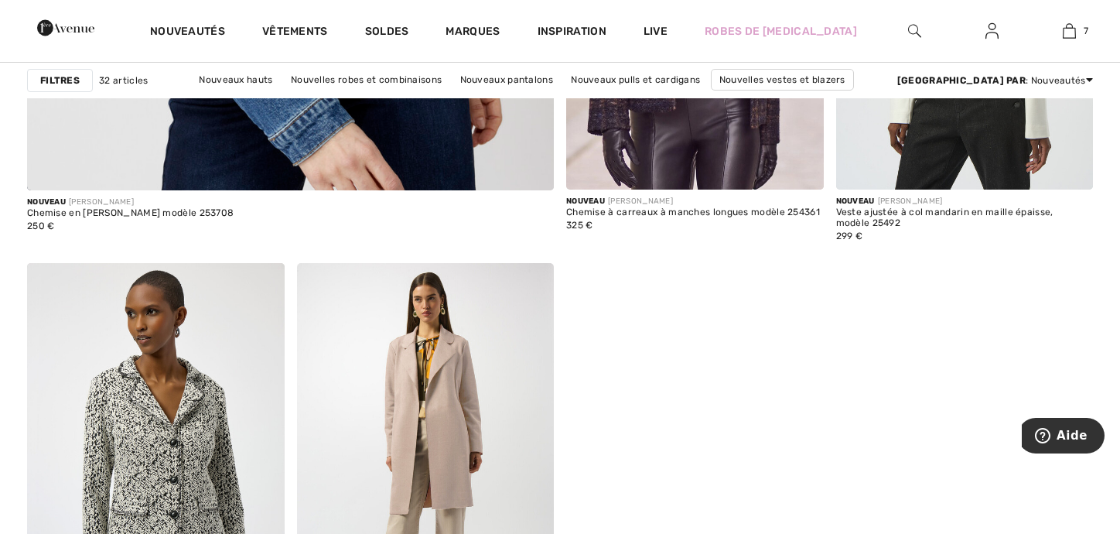
scroll to position [4643, 0]
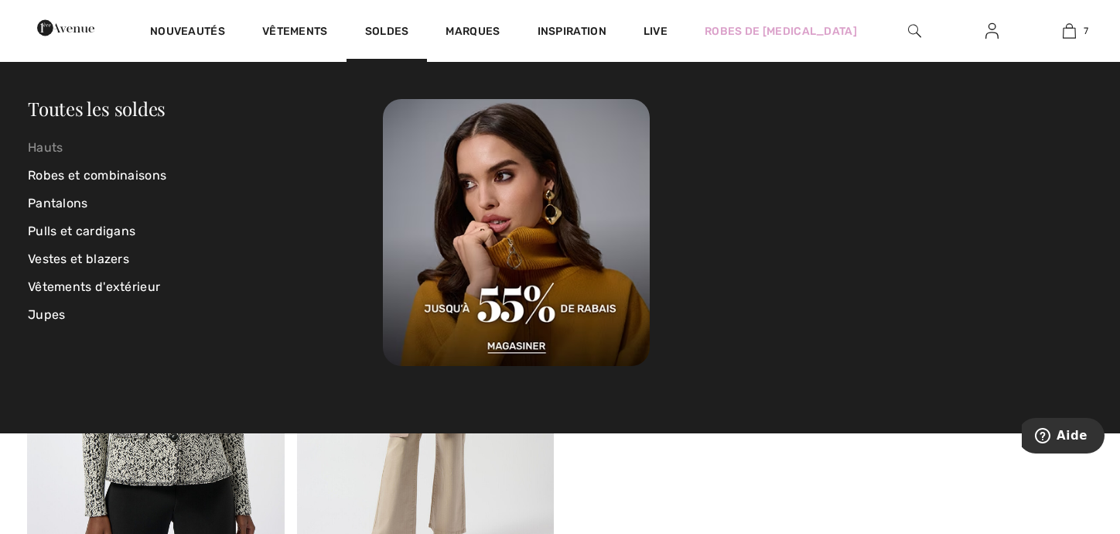
click at [47, 146] on link "Hauts" at bounding box center [205, 148] width 355 height 28
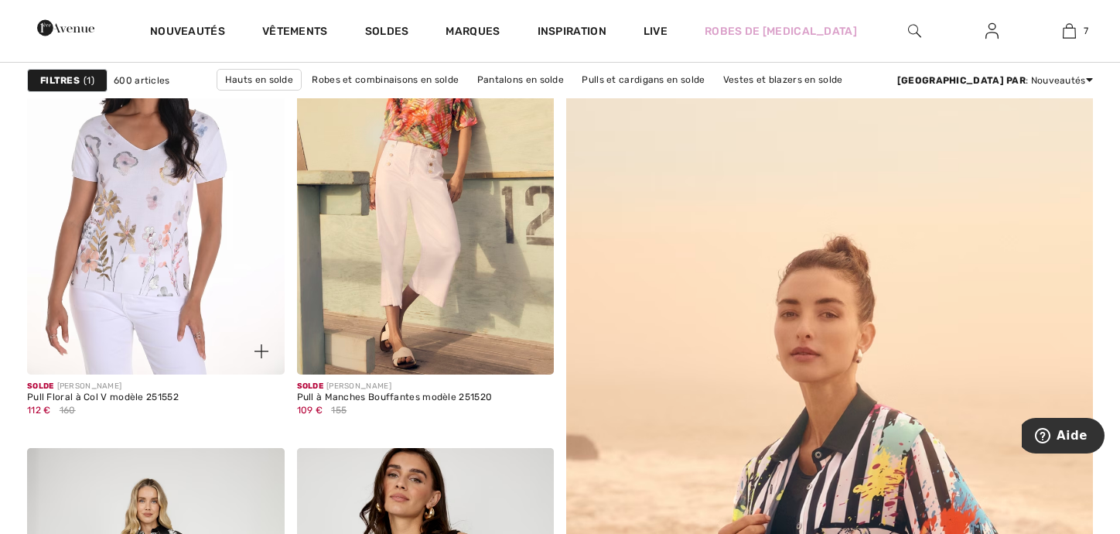
scroll to position [155, 0]
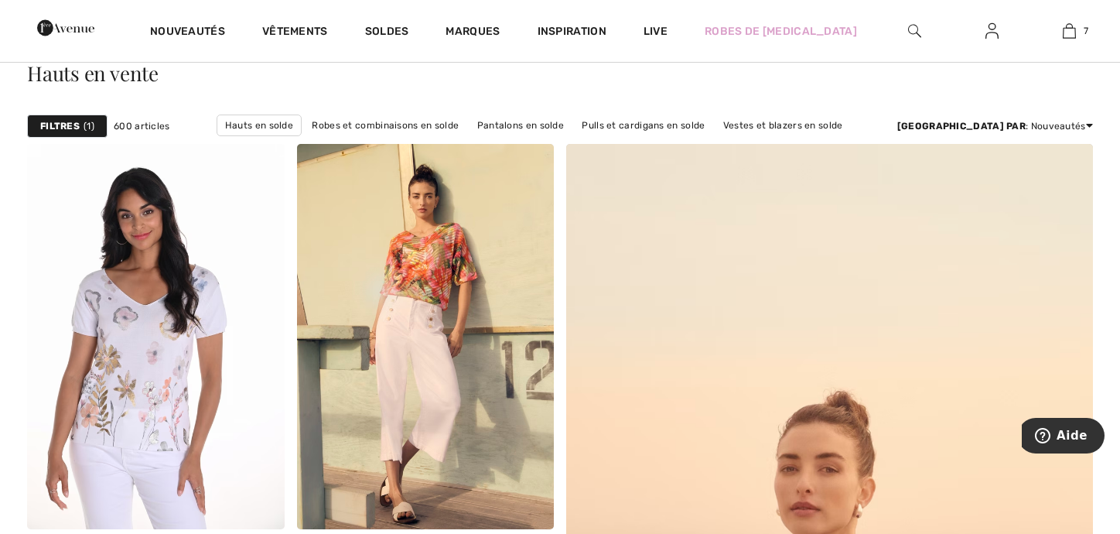
click at [56, 121] on strong "Filtres" at bounding box center [59, 126] width 39 height 14
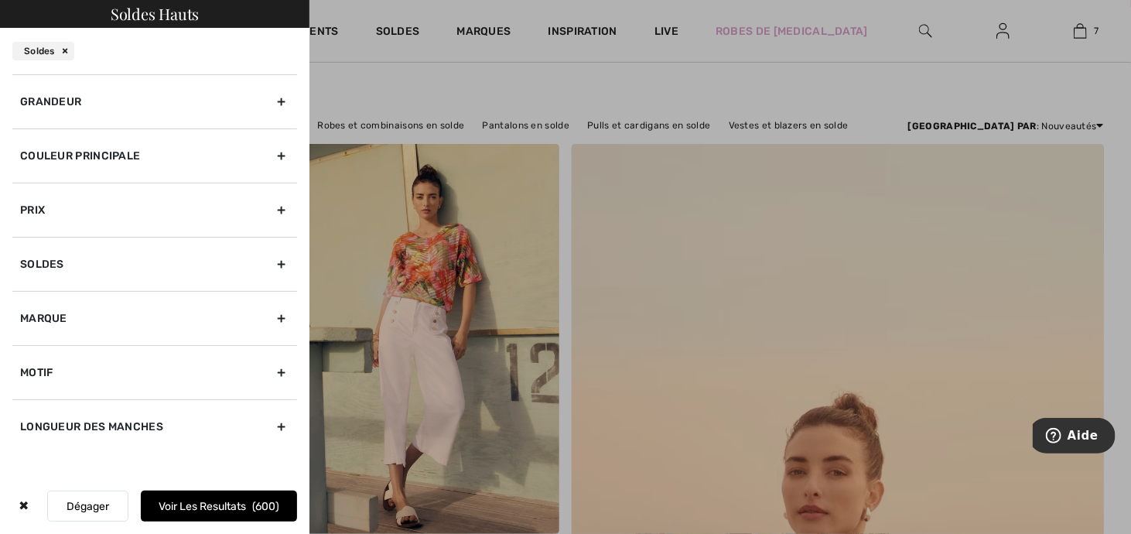
click at [138, 313] on div "Marque" at bounding box center [154, 318] width 285 height 54
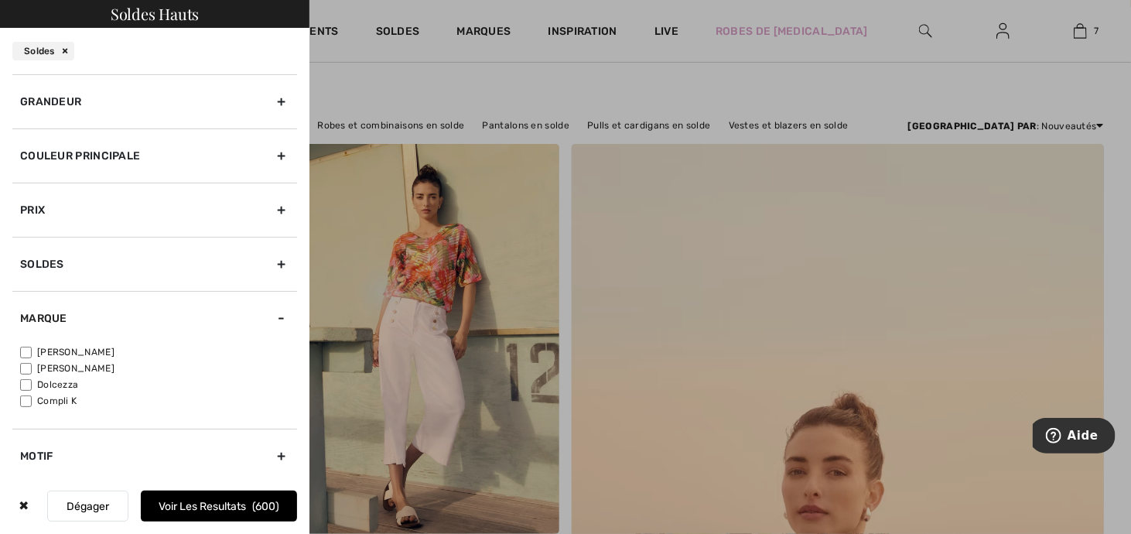
click at [31, 353] on input"] "[PERSON_NAME]" at bounding box center [26, 353] width 12 height 12
checkbox input"] "true"
click at [270, 97] on div "Grandeur" at bounding box center [154, 101] width 285 height 54
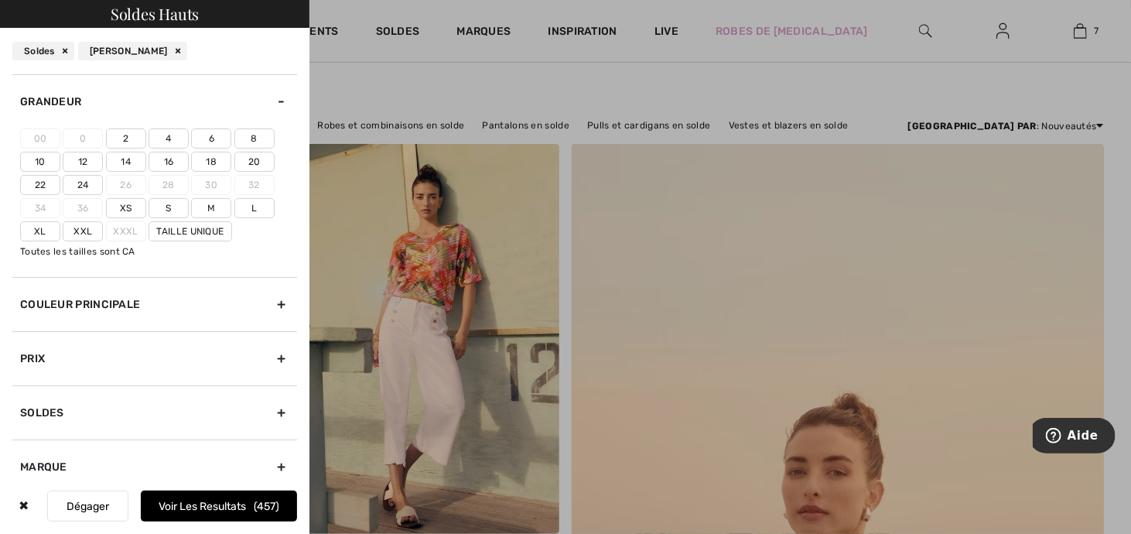
click at [215, 159] on label "18" at bounding box center [211, 162] width 40 height 20
click at [0, 0] on input"] "18" at bounding box center [0, 0] width 0 height 0
click at [262, 156] on label "20" at bounding box center [254, 162] width 40 height 20
click at [0, 0] on input"] "20" at bounding box center [0, 0] width 0 height 0
click at [75, 226] on label "Xxl" at bounding box center [83, 231] width 40 height 20
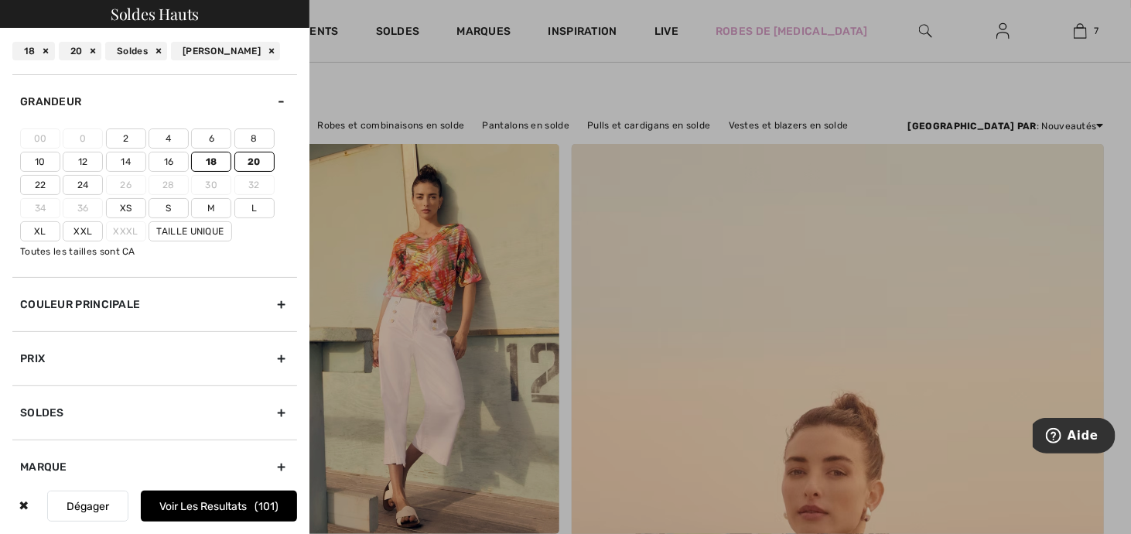
click at [0, 0] on input"] "Xxl" at bounding box center [0, 0] width 0 height 0
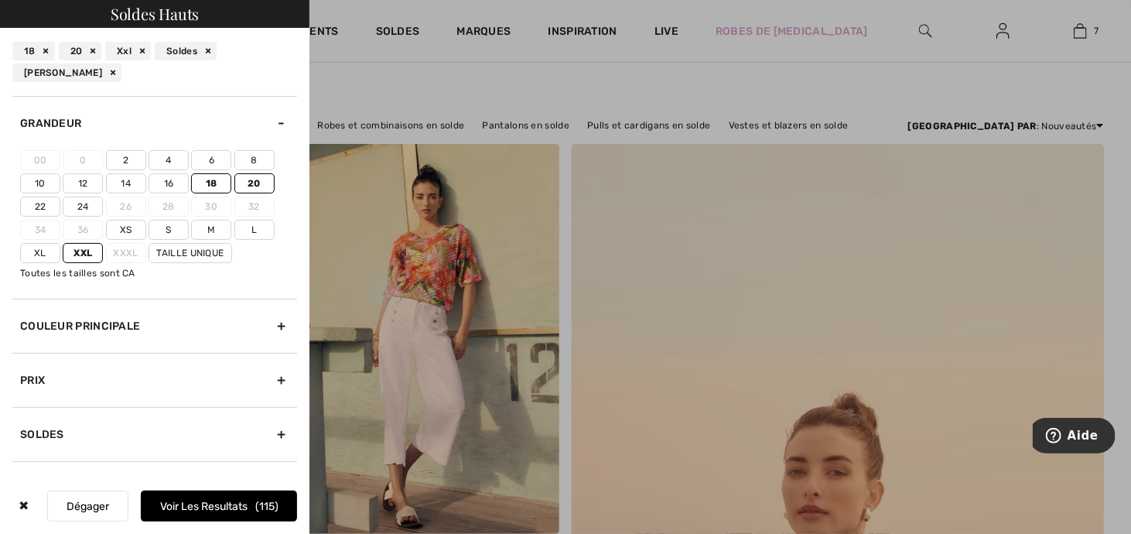
click at [45, 249] on label "Xl" at bounding box center [40, 253] width 40 height 20
click at [0, 0] on input"] "Xl" at bounding box center [0, 0] width 0 height 0
click at [195, 504] on button "Voir les resultats 122" at bounding box center [219, 506] width 156 height 31
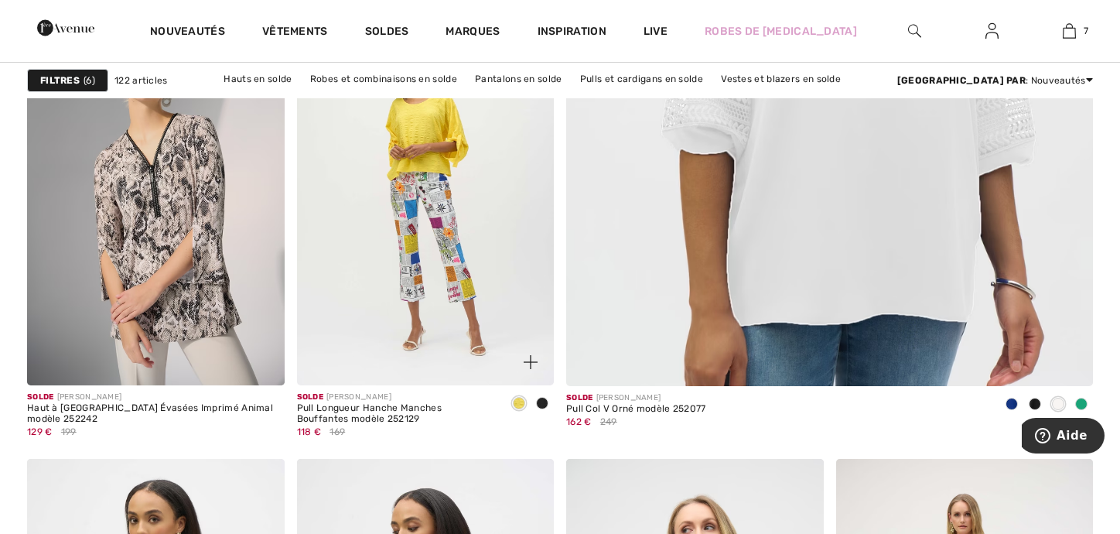
scroll to position [696, 0]
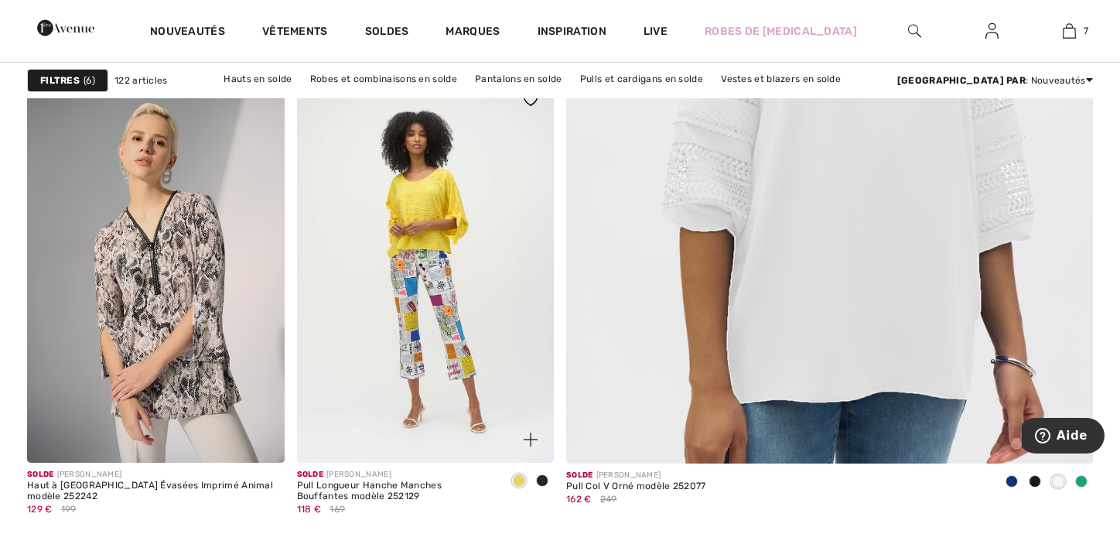
click at [419, 320] on img at bounding box center [426, 270] width 258 height 386
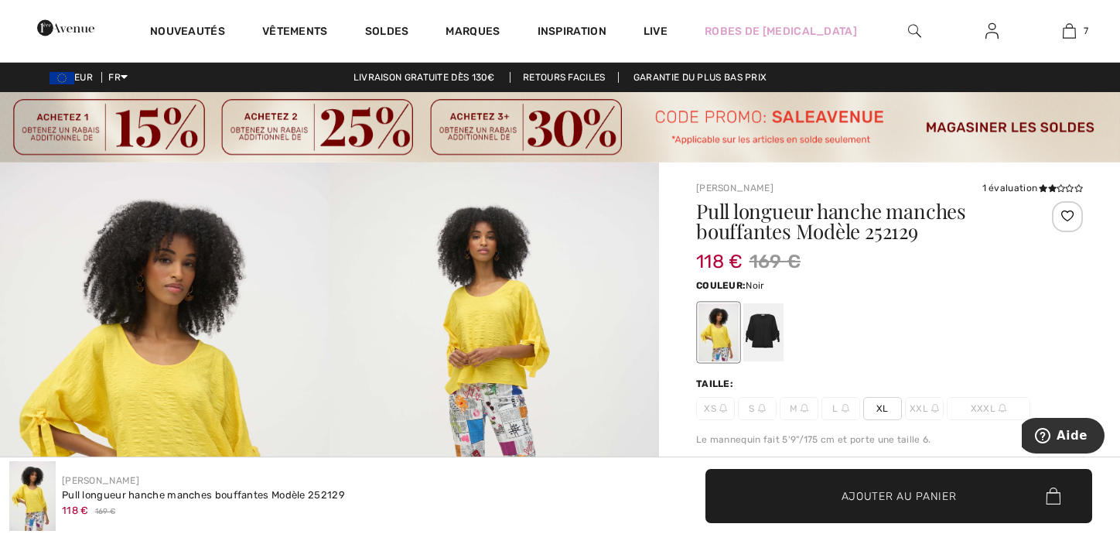
click at [767, 326] on div at bounding box center [764, 332] width 40 height 58
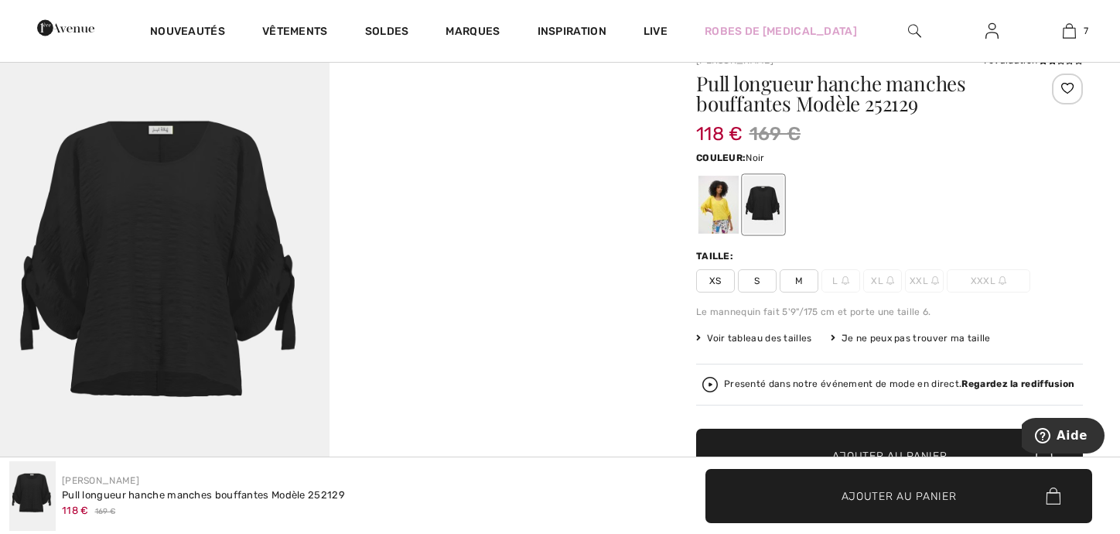
scroll to position [155, 0]
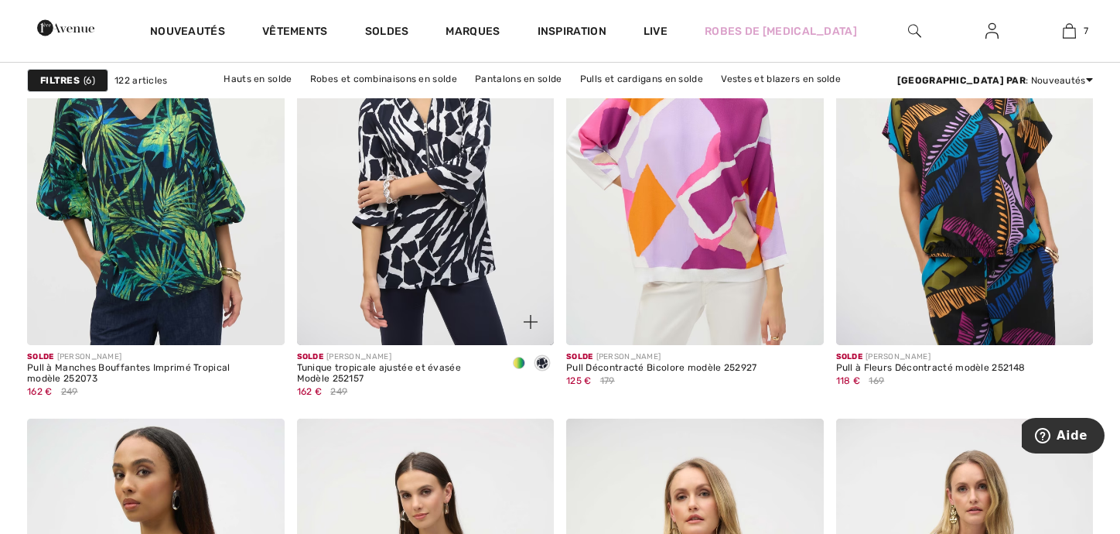
scroll to position [2863, 0]
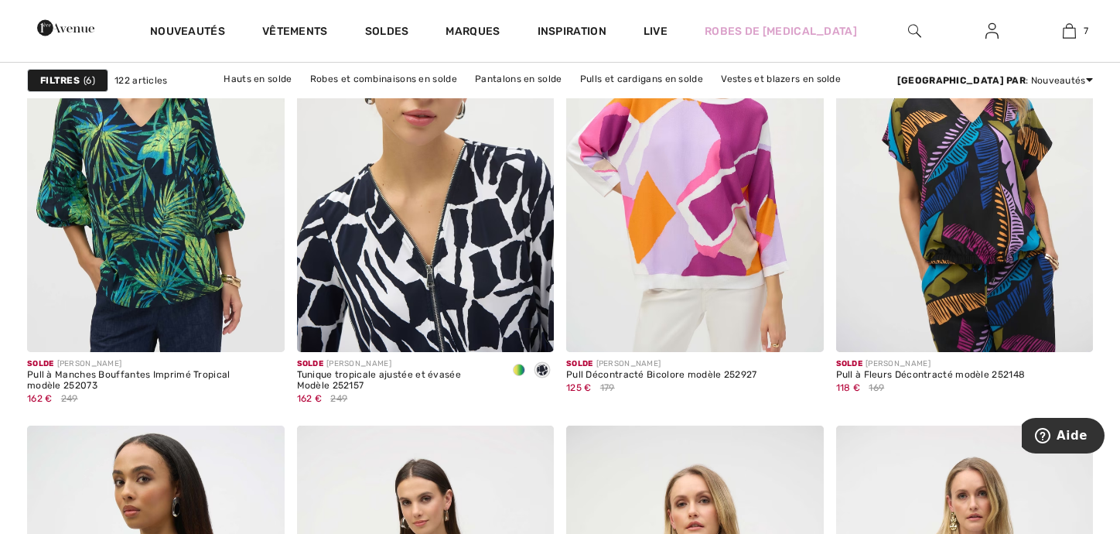
click at [494, 197] on img at bounding box center [426, 159] width 258 height 386
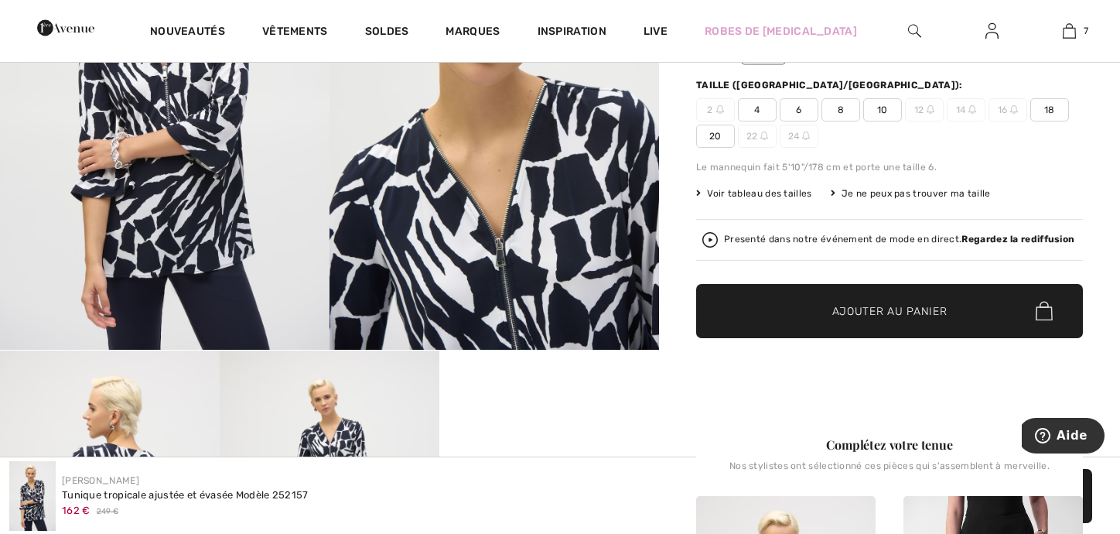
scroll to position [155, 0]
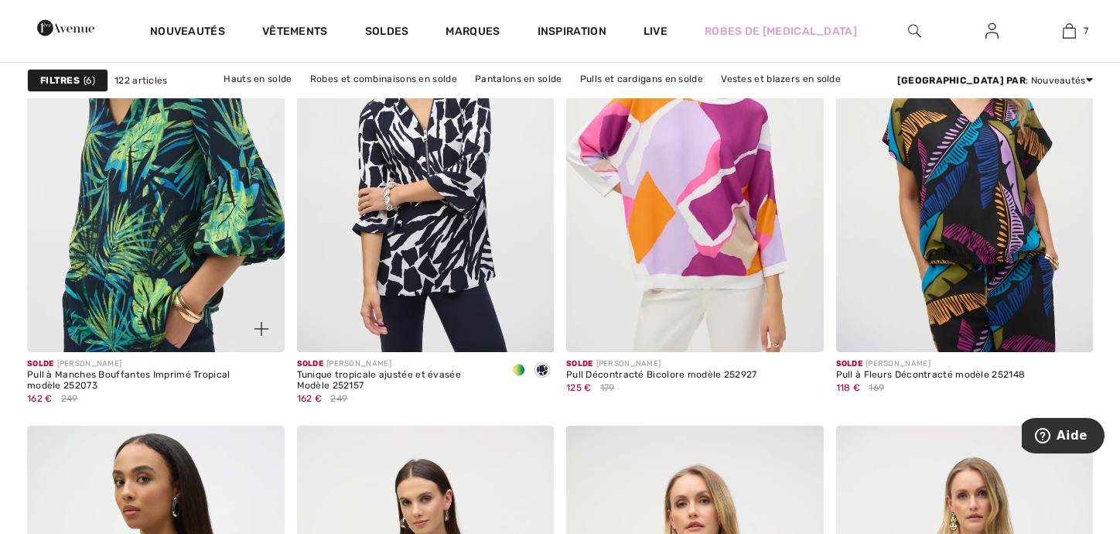
click at [175, 155] on img at bounding box center [156, 159] width 258 height 386
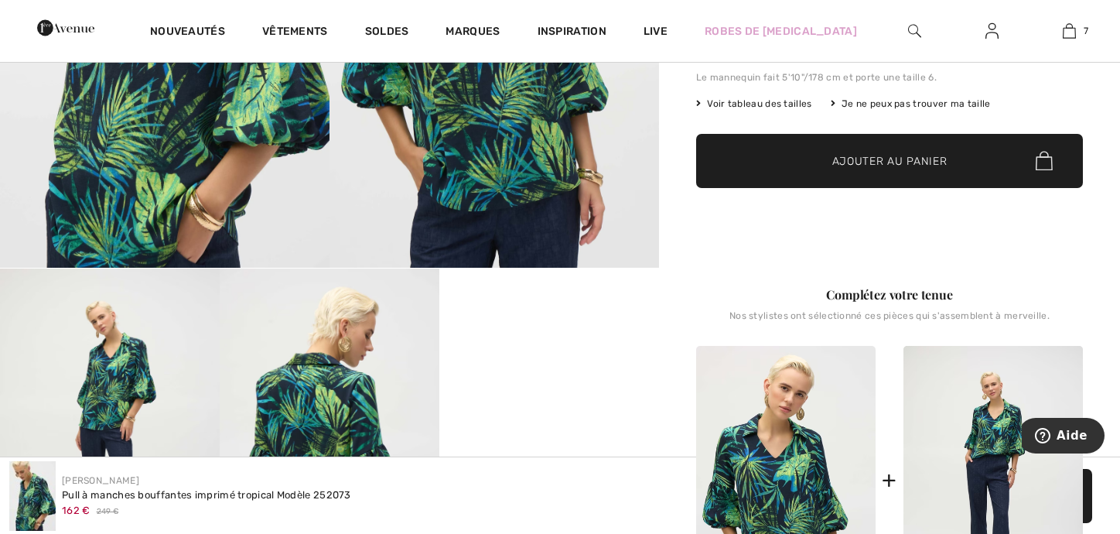
scroll to position [387, 0]
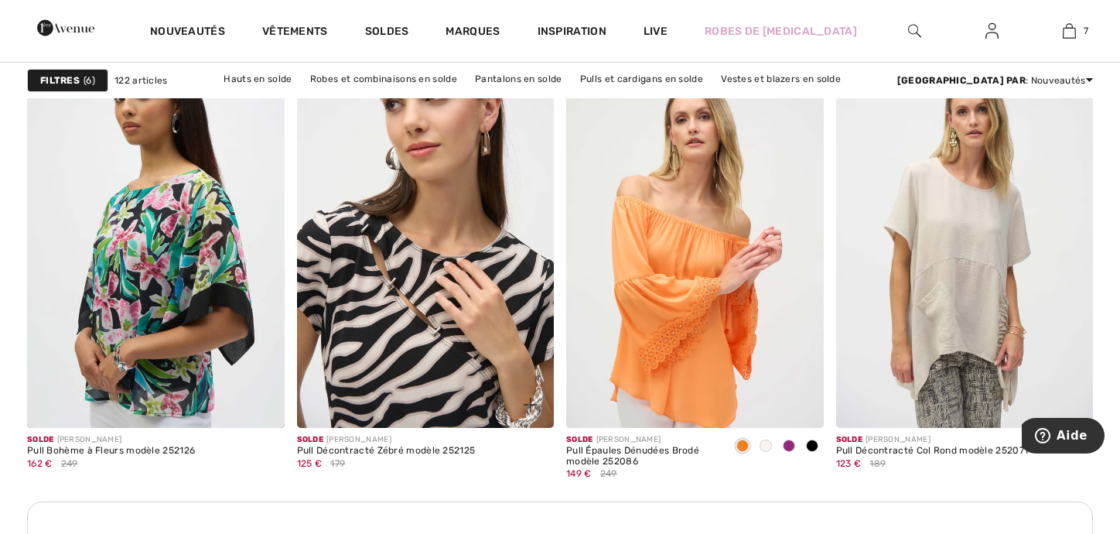
scroll to position [3250, 0]
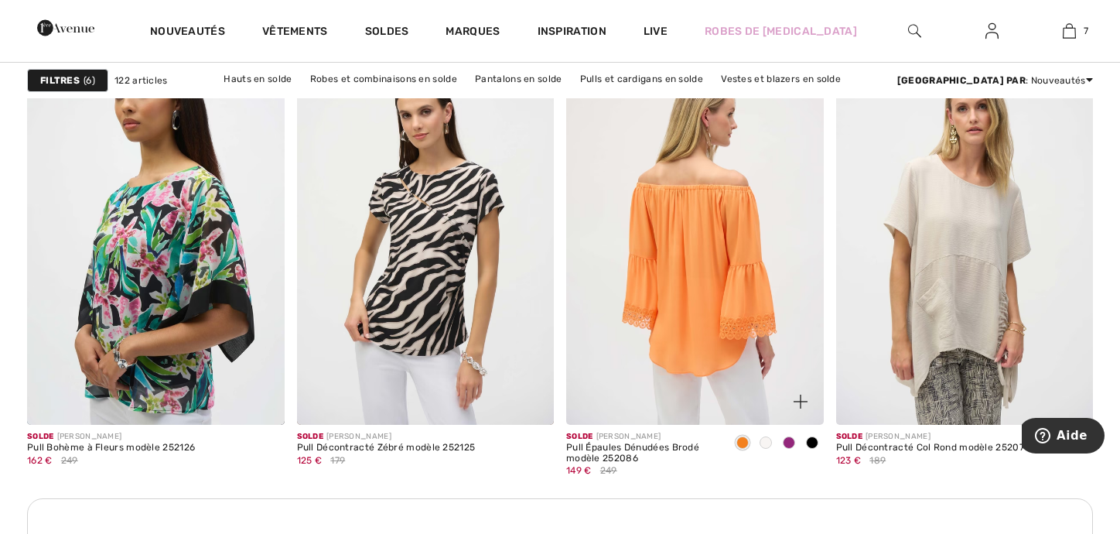
click at [625, 262] on img at bounding box center [695, 232] width 258 height 386
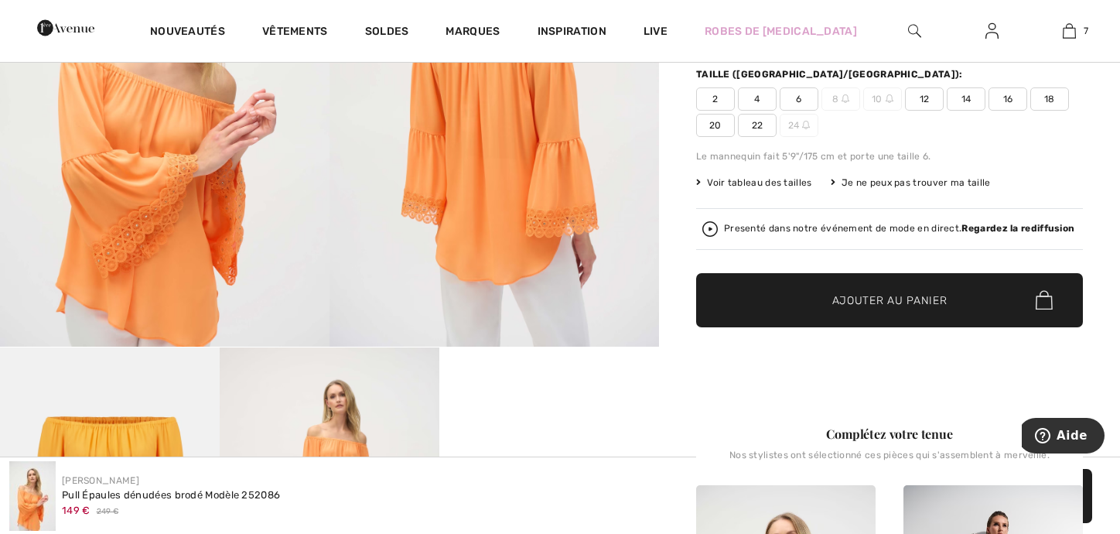
scroll to position [464, 0]
